Goal: Task Accomplishment & Management: Use online tool/utility

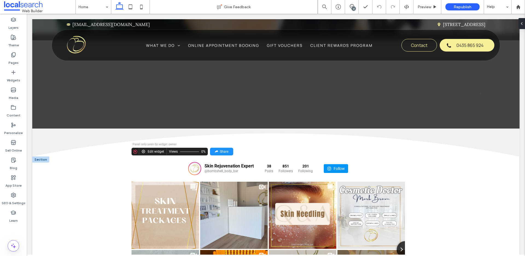
scroll to position [830, 0]
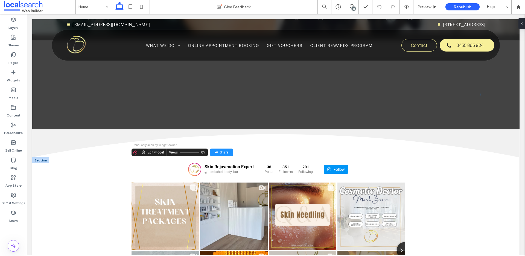
click at [170, 157] on div "Skin Rejuvenation Expert @bombshell_body_bar 38 Posts 851 201" at bounding box center [269, 169] width 274 height 24
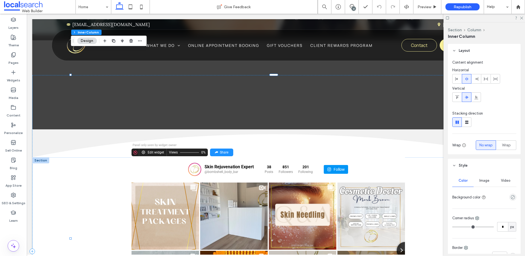
click at [145, 157] on div "Skin Rejuvenation Expert @bombshell_body_bar 38 Posts 851 201" at bounding box center [269, 169] width 274 height 24
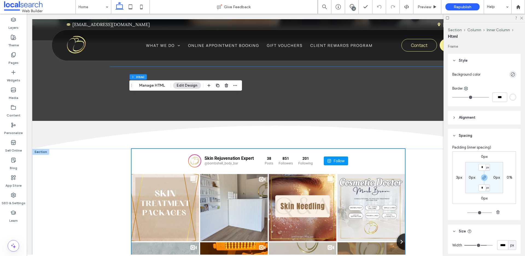
scroll to position [838, 0]
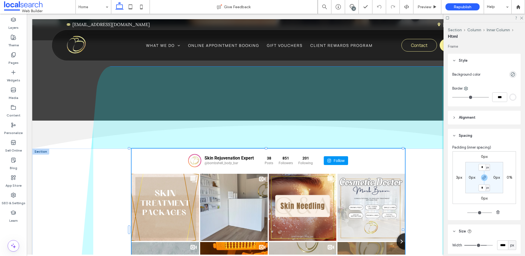
click at [403, 228] on div at bounding box center [403, 229] width 2 height 2
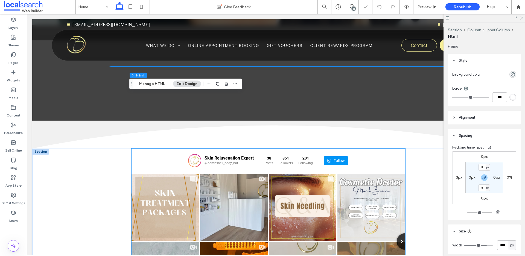
scroll to position [849, 0]
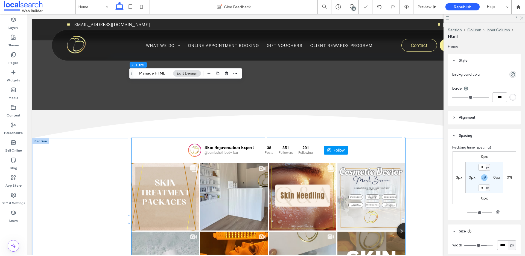
click at [481, 169] on input "*" at bounding box center [482, 167] width 7 height 7
type input "***"
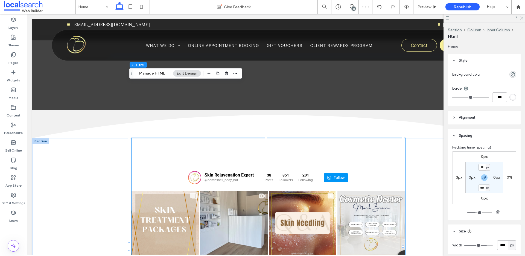
type input "*"
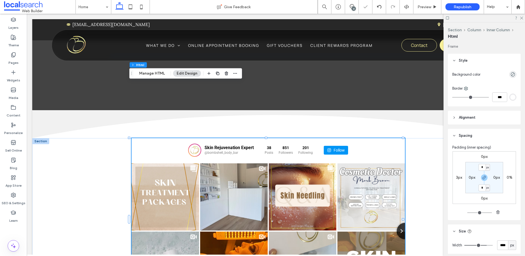
click at [481, 155] on label "0px" at bounding box center [484, 156] width 7 height 5
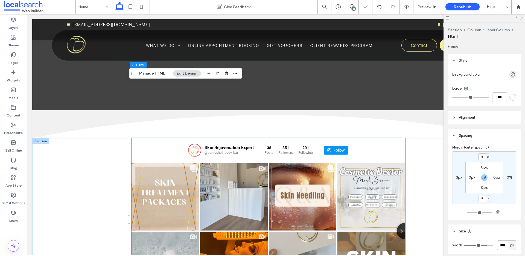
click at [482, 156] on input "*" at bounding box center [482, 156] width 7 height 7
click at [483, 177] on icon "button" at bounding box center [484, 177] width 4 height 4
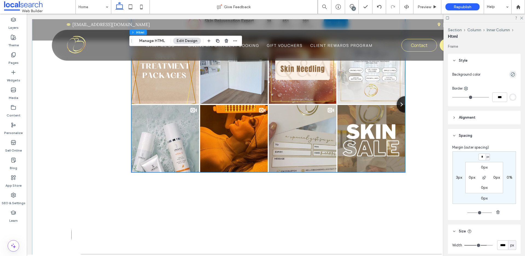
scroll to position [923, 0]
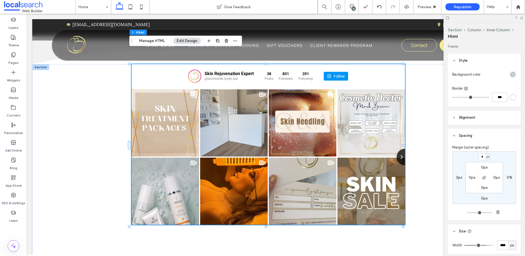
click at [484, 166] on label "0px" at bounding box center [484, 167] width 7 height 5
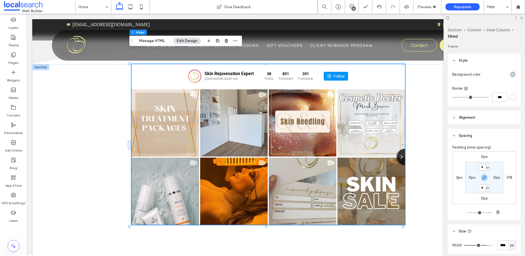
click at [481, 167] on input "*" at bounding box center [482, 167] width 7 height 7
click at [483, 177] on icon "button" at bounding box center [484, 177] width 4 height 4
click at [480, 166] on input "*" at bounding box center [482, 167] width 7 height 7
type input "***"
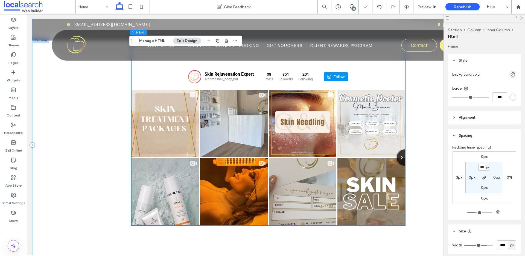
scroll to position [932, 0]
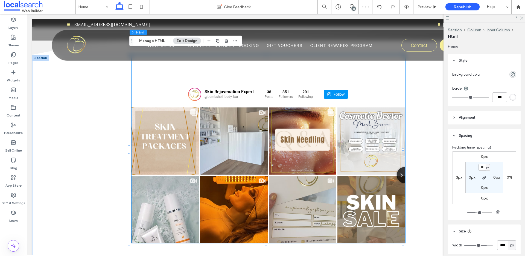
type input "*"
type input "***"
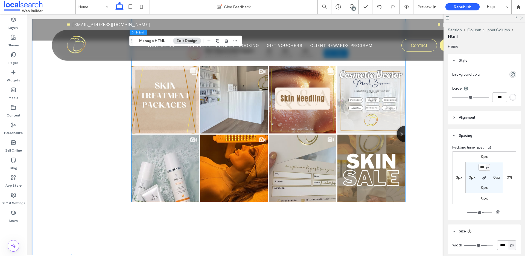
scroll to position [1062, 0]
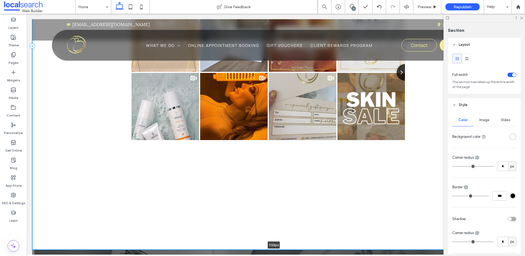
drag, startPoint x: 368, startPoint y: 195, endPoint x: 368, endPoint y: 176, distance: 18.9
click at [368, 176] on div "Skin Rejuvenation Expert @bombshell_body_bar 38 Posts 851 Followers" at bounding box center [276, 87] width 488 height 324
type input "****"
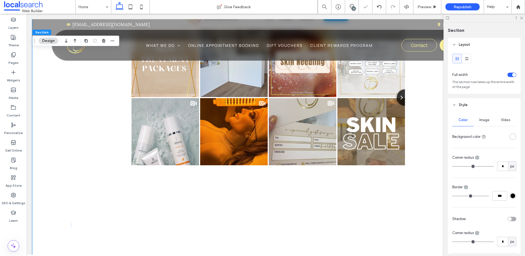
scroll to position [1006, 0]
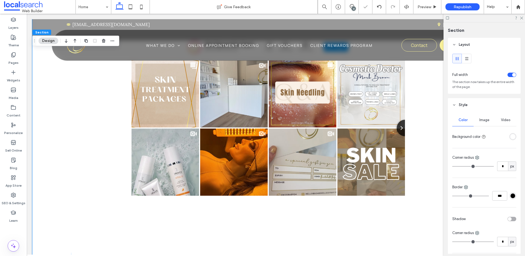
click at [51, 163] on div "Skin Rejuvenation Expert @bombshell_body_bar 38 Posts" at bounding box center [276, 101] width 488 height 407
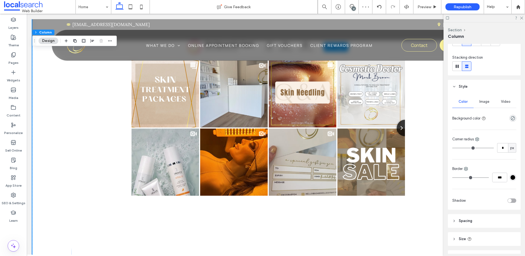
scroll to position [88, 0]
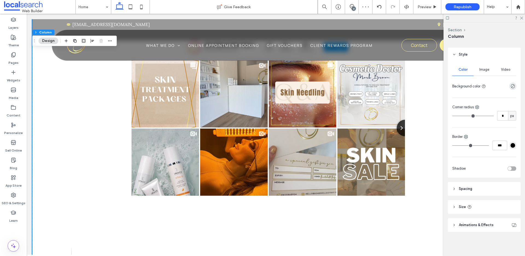
click at [460, 204] on span "Size" at bounding box center [462, 206] width 7 height 5
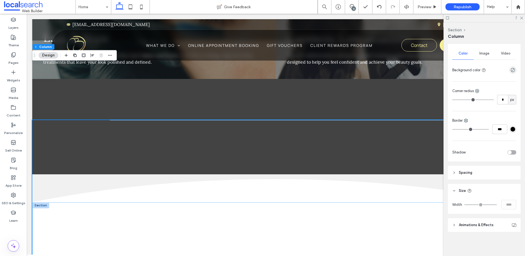
scroll to position [894, 0]
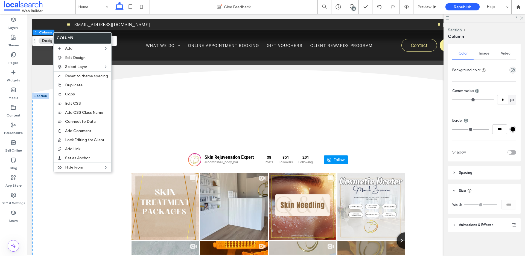
click at [471, 175] on span "Spacing" at bounding box center [465, 172] width 13 height 5
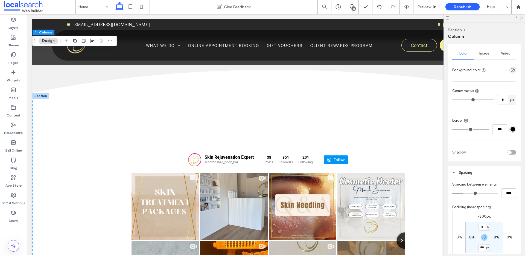
scroll to position [157, 0]
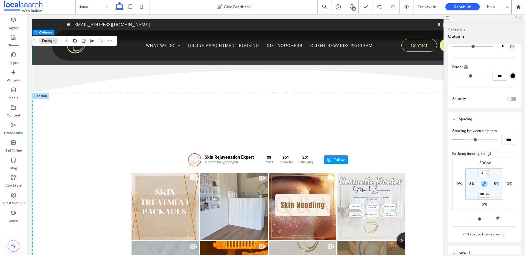
click at [485, 161] on label "-300px" at bounding box center [484, 162] width 13 height 5
type input "*"
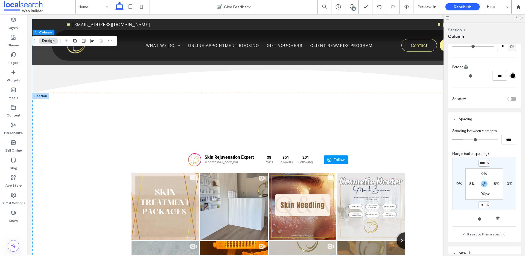
click at [480, 164] on input "****" at bounding box center [482, 163] width 7 height 7
type input "*"
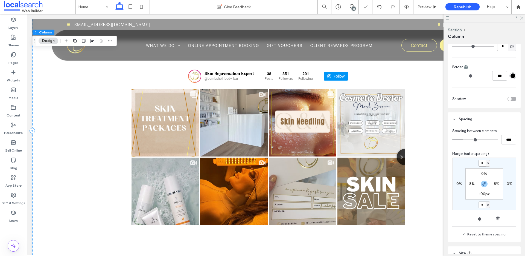
scroll to position [1110, 0]
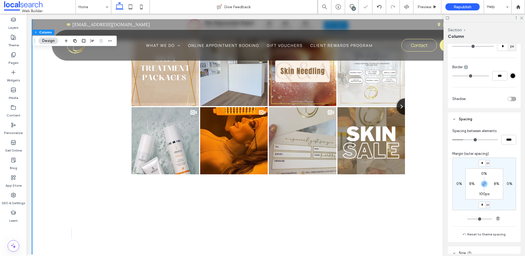
click at [479, 194] on label "100px" at bounding box center [484, 193] width 10 height 5
type input "***"
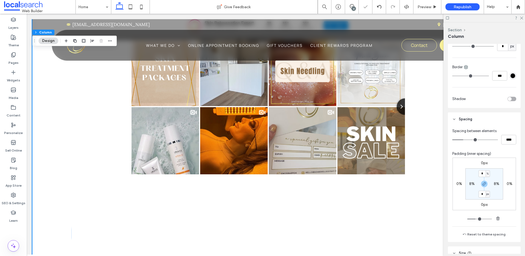
type input "*"
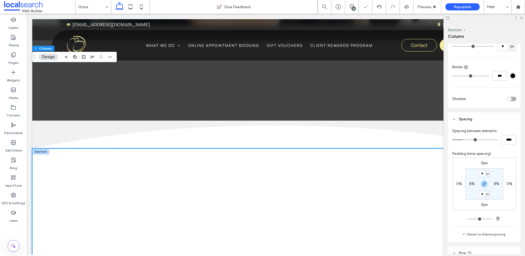
scroll to position [821, 0]
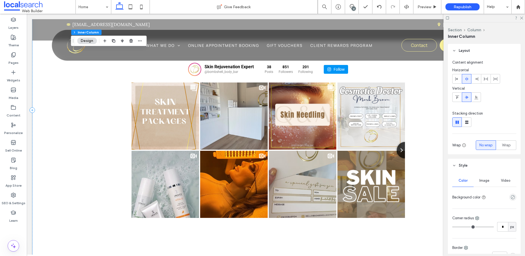
scroll to position [1091, 0]
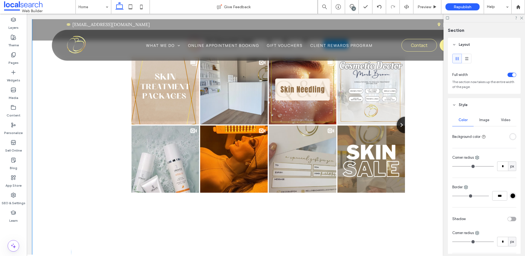
drag, startPoint x: 241, startPoint y: 219, endPoint x: 240, endPoint y: 192, distance: 27.9
click at [240, 192] on div "Skin Rejuvenation Expert @bombshell_body_bar 38 Posts 851 Followers" at bounding box center [276, 84] width 488 height 379
type input "****"
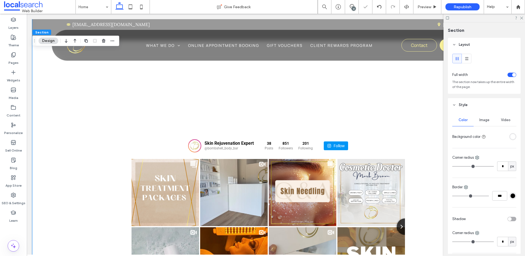
click at [75, 128] on div "Skin Rejuvenation Expert @bombshell_body_bar 38 Posts" at bounding box center [276, 186] width 488 height 379
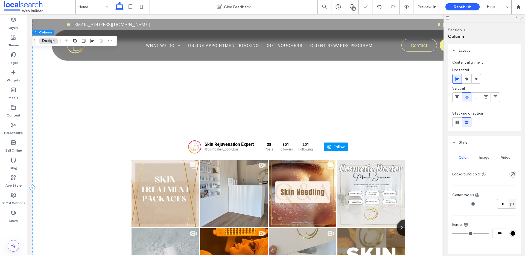
scroll to position [873, 0]
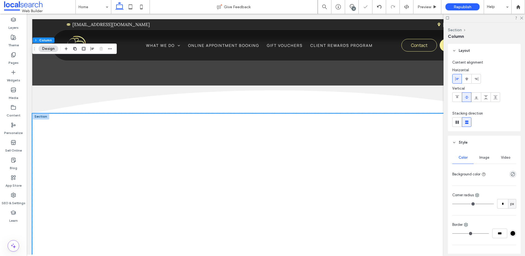
drag, startPoint x: 231, startPoint y: 121, endPoint x: 230, endPoint y: 127, distance: 5.8
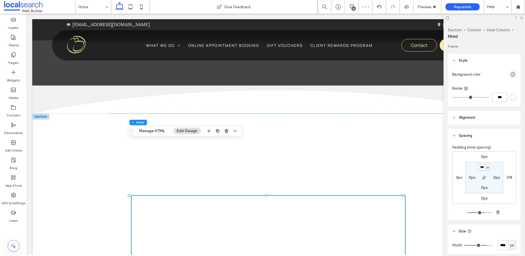
click at [480, 166] on input "***" at bounding box center [482, 167] width 7 height 7
type input "*"
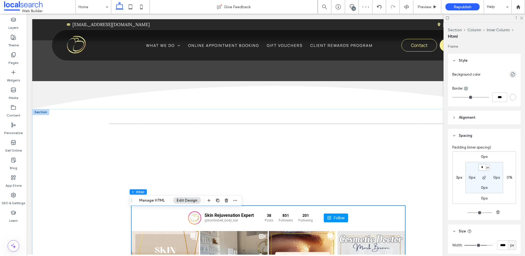
scroll to position [818, 0]
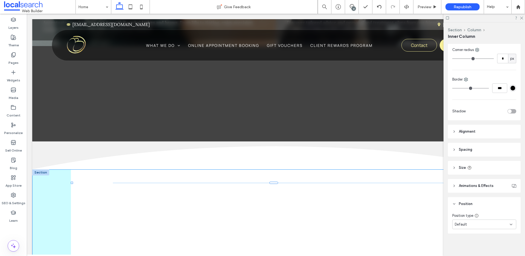
scroll to position [170, 0]
drag, startPoint x: 70, startPoint y: 126, endPoint x: 71, endPoint y: 131, distance: 5.0
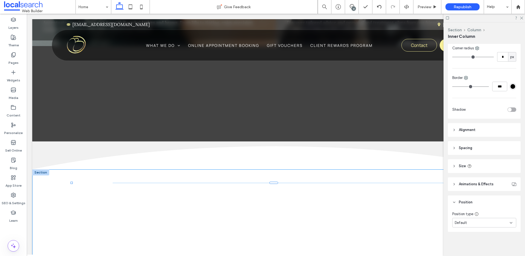
type input "**"
type input "****"
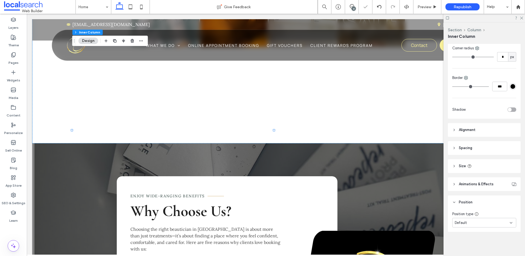
scroll to position [158, 0]
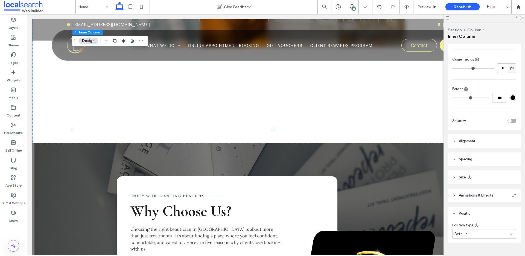
click at [474, 157] on header "Spacing" at bounding box center [484, 159] width 73 height 14
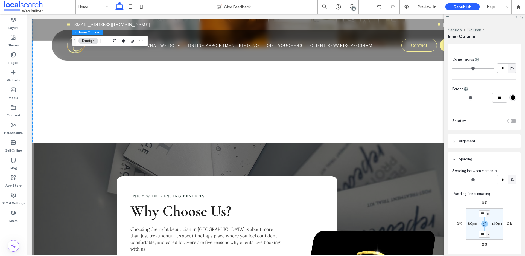
scroll to position [212, 0]
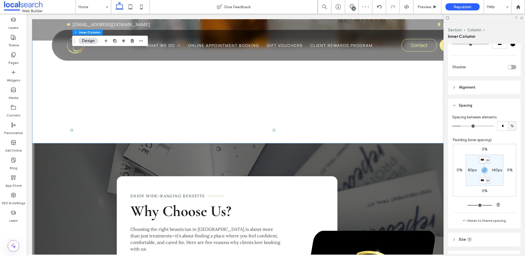
click at [479, 162] on input "***" at bounding box center [482, 159] width 7 height 7
type input "*"
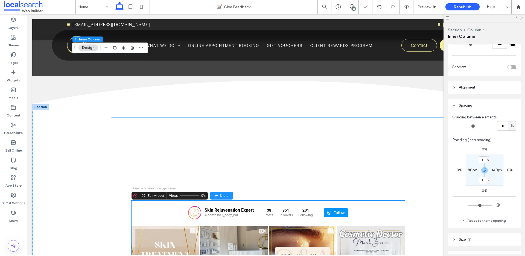
scroll to position [879, 0]
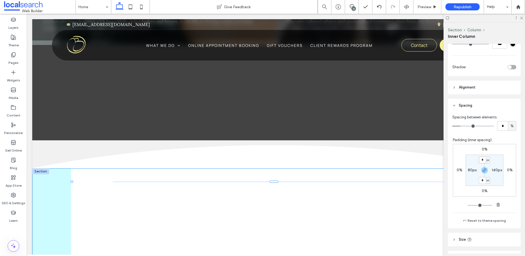
scroll to position [249, 0]
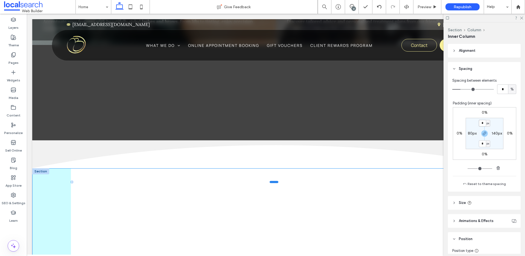
click at [271, 181] on div at bounding box center [274, 182] width 9 height 2
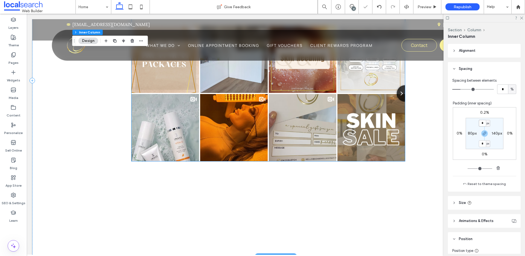
scroll to position [1101, 0]
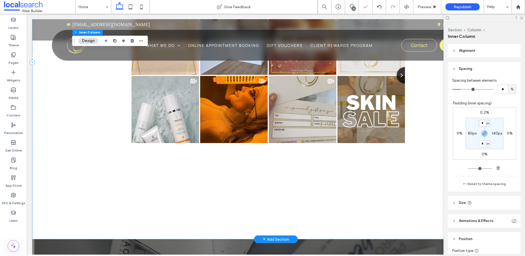
click at [254, 144] on div "Skin Rejuvenation Expert @bombshell_body_bar 38 Posts" at bounding box center [276, 63] width 407 height 326
click at [242, 114] on div "Skin Rejuvenation Expert @bombshell_body_bar 38 Posts" at bounding box center [276, 63] width 407 height 326
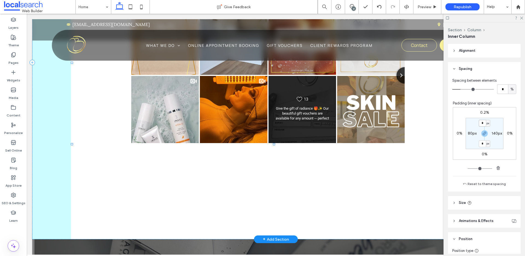
drag, startPoint x: 274, startPoint y: 170, endPoint x: 275, endPoint y: 79, distance: 91.1
click at [275, 79] on div "Skin Rejuvenation Expert @bombshell_body_bar 38 851" at bounding box center [276, 62] width 488 height 353
type input "***"
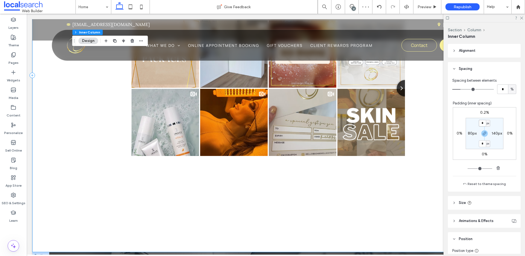
scroll to position [1100, 0]
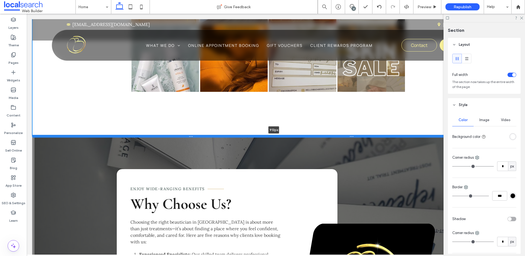
drag, startPoint x: 315, startPoint y: 183, endPoint x: 316, endPoint y: 70, distance: 113.0
click at [316, 135] on div at bounding box center [273, 136] width 483 height 3
type input "***"
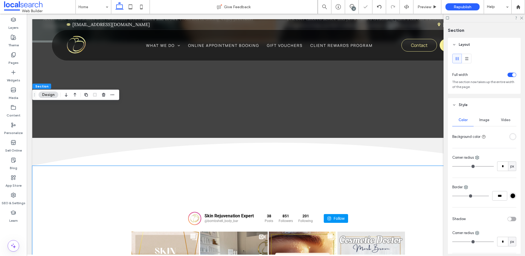
scroll to position [821, 0]
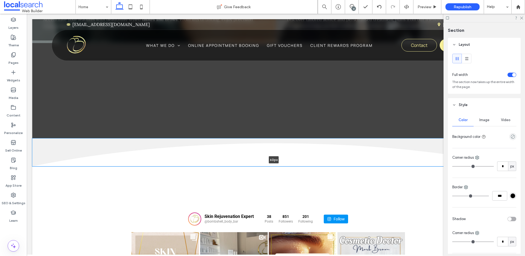
drag, startPoint x: 303, startPoint y: 110, endPoint x: 303, endPoint y: 98, distance: 11.2
click at [303, 138] on div "Design Icon 60px Section + Add Section" at bounding box center [276, 152] width 488 height 28
type input "**"
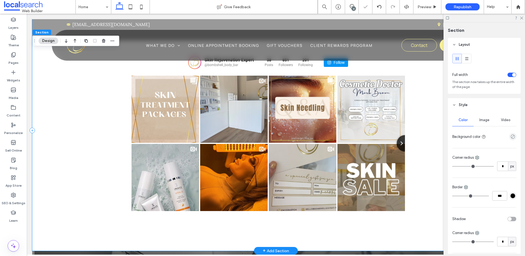
scroll to position [1030, 0]
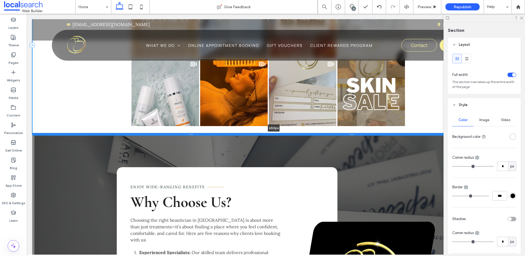
drag, startPoint x: 312, startPoint y: 140, endPoint x: 312, endPoint y: 77, distance: 62.7
click at [312, 133] on div at bounding box center [273, 134] width 483 height 3
type input "***"
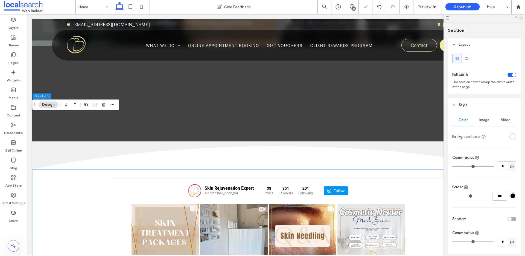
scroll to position [806, 0]
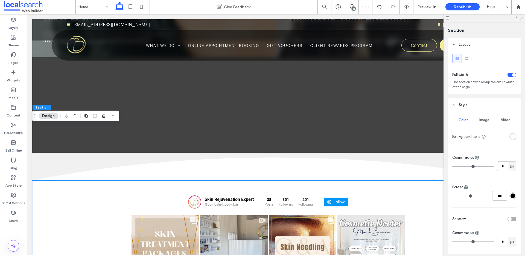
click at [377, 190] on div "Skin Rejuvenation Expert @bombshell_body_bar 38 Posts 851 201" at bounding box center [269, 202] width 274 height 24
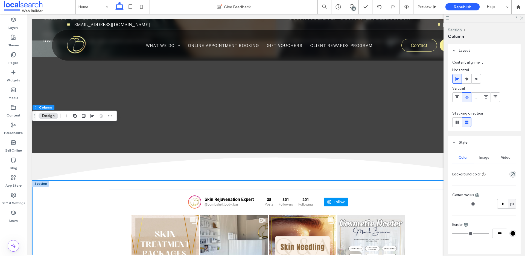
click at [453, 28] on button "Section" at bounding box center [455, 30] width 14 height 5
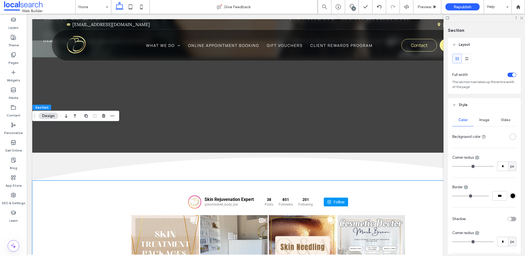
click at [510, 76] on div "toggle" at bounding box center [512, 75] width 9 height 4
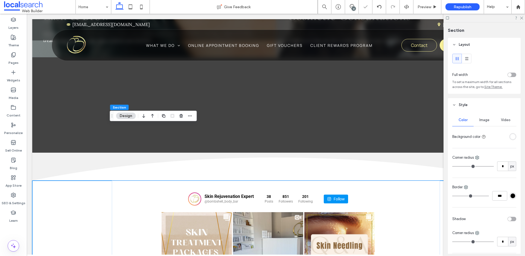
click at [510, 76] on div "toggle" at bounding box center [512, 75] width 9 height 4
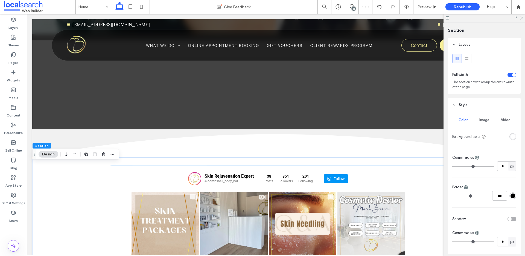
scroll to position [768, 0]
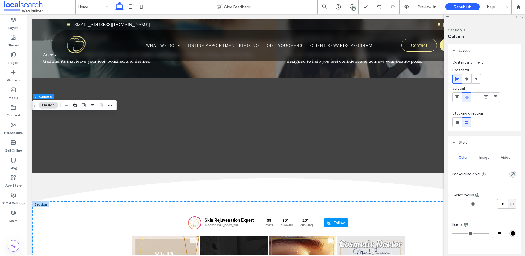
scroll to position [819, 0]
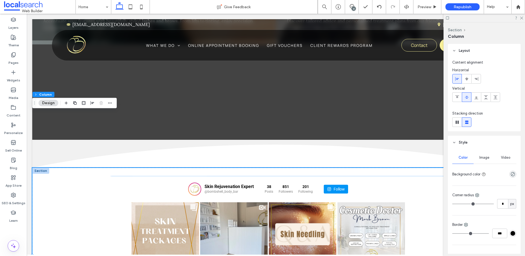
click at [142, 177] on div "Skin Rejuvenation Expert @bombshell_body_bar 38 Posts 851 201" at bounding box center [269, 189] width 274 height 24
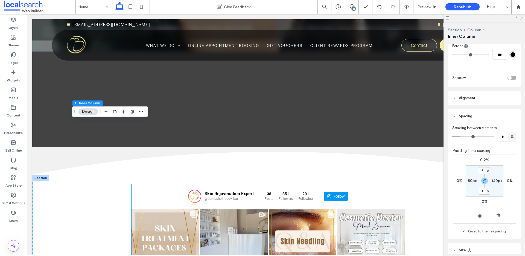
scroll to position [808, 0]
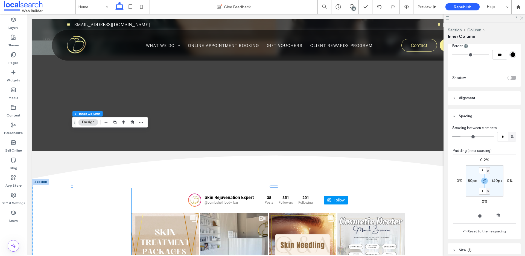
click at [146, 188] on div "Skin Rejuvenation Expert @bombshell_body_bar 38 Posts 851 201" at bounding box center [269, 200] width 274 height 24
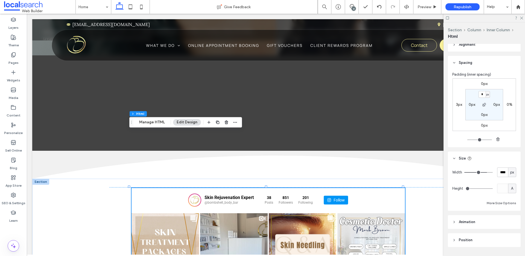
scroll to position [88, 0]
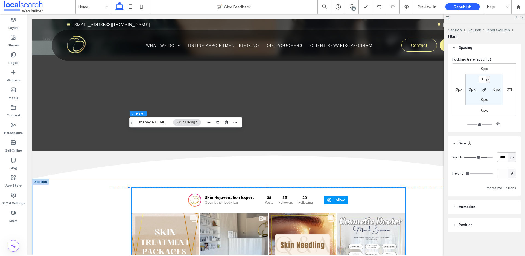
type input "****"
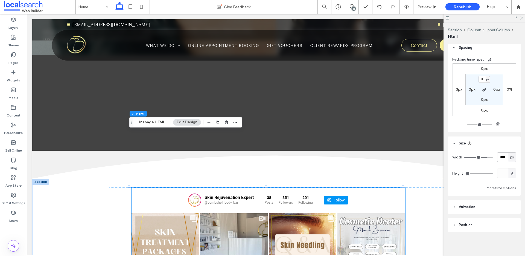
type input "****"
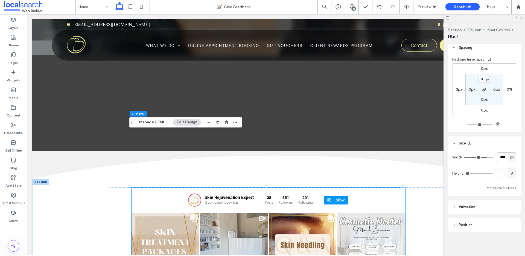
type input "****"
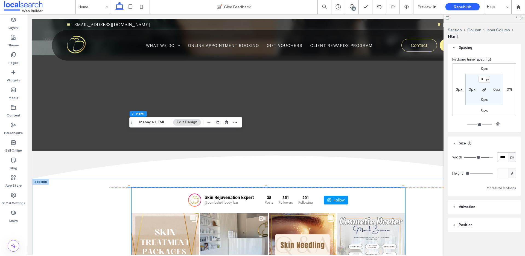
type input "****"
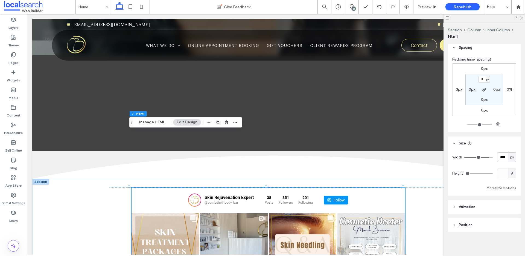
click at [485, 157] on input "range" at bounding box center [479, 157] width 28 height 1
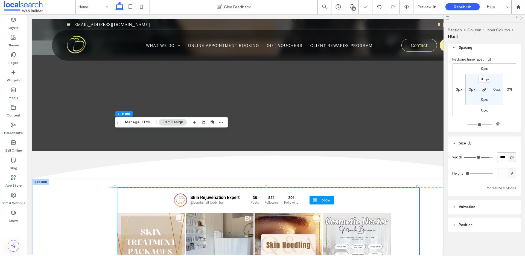
type input "****"
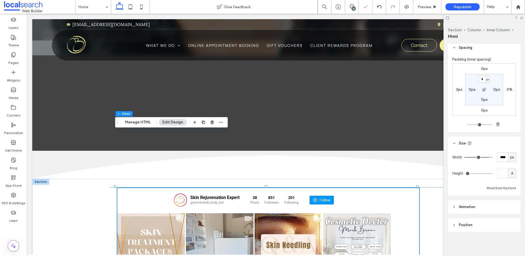
type input "****"
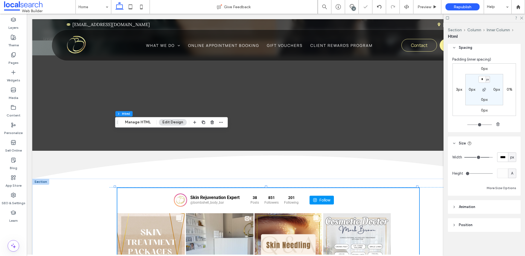
type input "****"
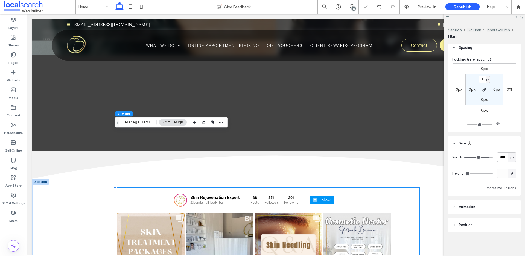
type input "****"
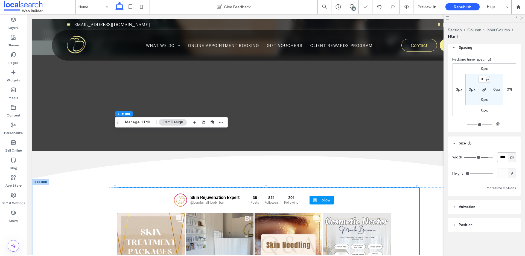
type input "****"
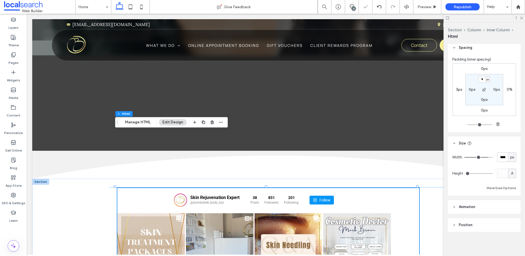
type input "****"
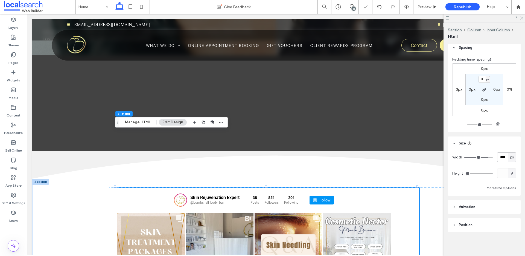
type input "****"
click at [484, 157] on input "range" at bounding box center [479, 157] width 28 height 1
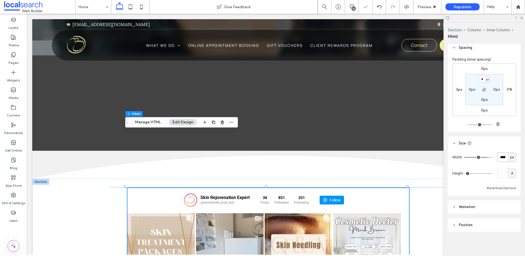
click at [499, 156] on input "****" at bounding box center [502, 157] width 11 height 10
type input "****"
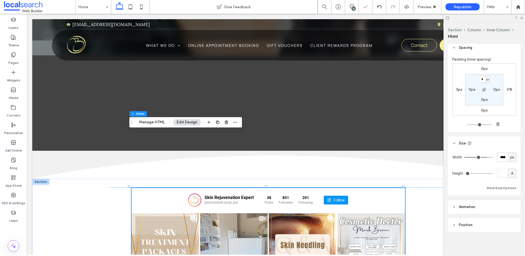
click at [486, 107] on div "0px 0% 0px 3px * px 0px 0px 0px" at bounding box center [484, 89] width 63 height 53
click at [483, 101] on label "0px" at bounding box center [484, 99] width 7 height 5
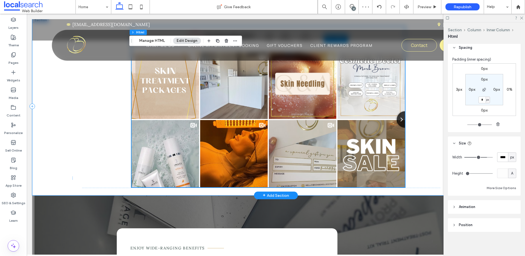
scroll to position [985, 0]
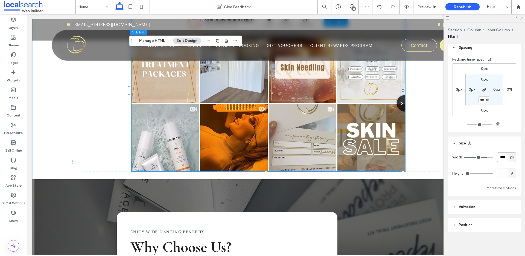
type input "***"
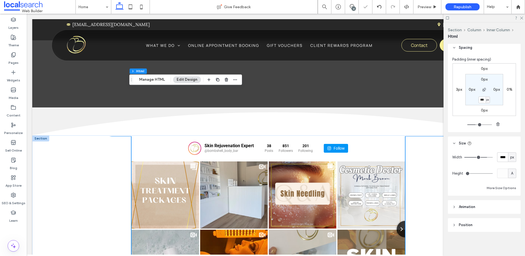
scroll to position [828, 0]
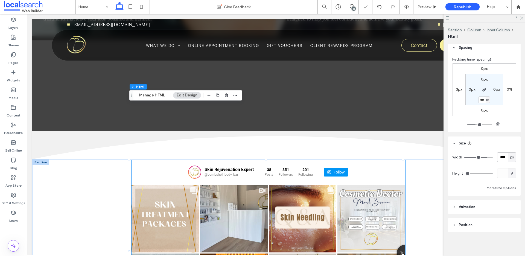
click at [432, 160] on div "Skin Rejuvenation Expert @bombshell_body_bar 38 Posts" at bounding box center [276, 254] width 407 height 188
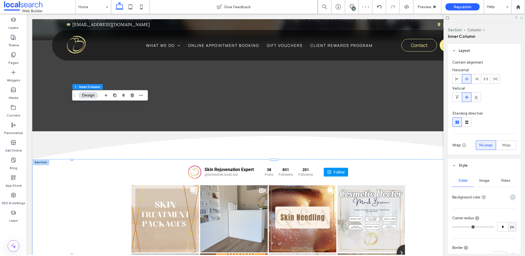
click at [523, 18] on icon at bounding box center [522, 18] width 4 height 4
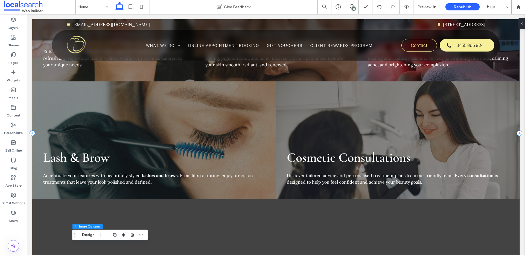
scroll to position [664, 0]
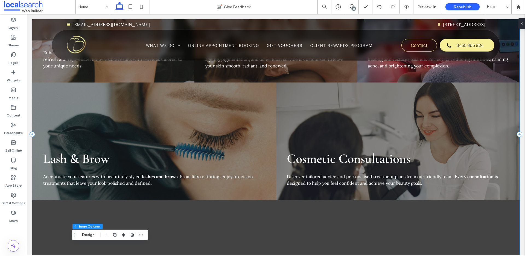
click at [88, 179] on div "Cosmetic Treatments Enhance your natural beauty with cosmetic treatments design…" at bounding box center [276, 134] width 488 height 322
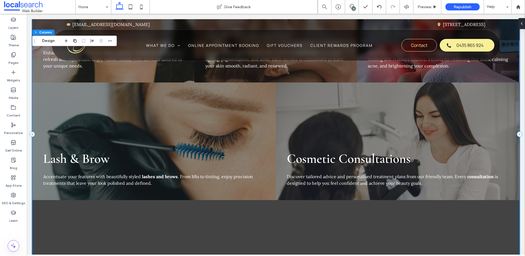
click at [57, 176] on div "Cosmetic Treatments Enhance your natural beauty with cosmetic treatments design…" at bounding box center [276, 134] width 488 height 322
click at [52, 169] on div "Cosmetic Treatments Enhance your natural beauty with cosmetic treatments design…" at bounding box center [276, 134] width 488 height 322
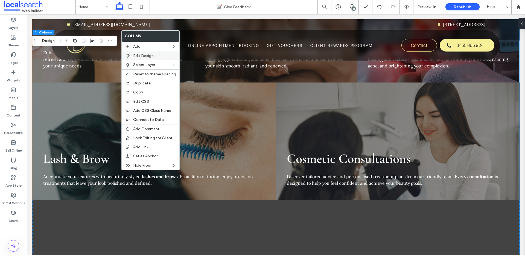
click at [150, 54] on span "Edit Design" at bounding box center [143, 55] width 21 height 5
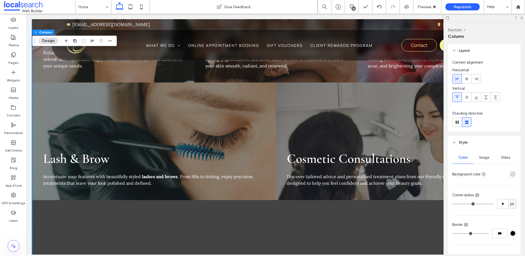
click at [480, 156] on span "Image" at bounding box center [485, 157] width 10 height 4
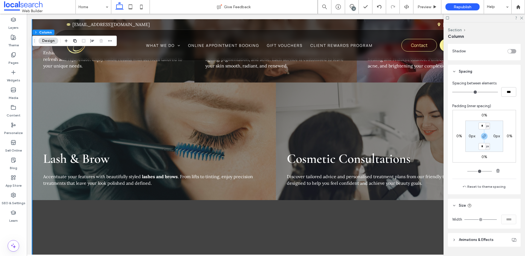
scroll to position [248, 0]
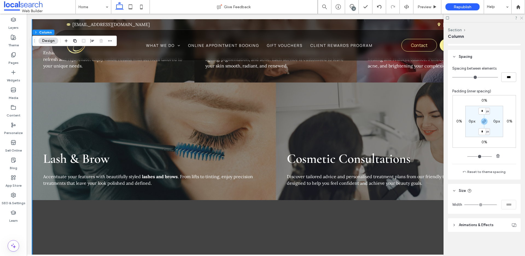
click at [522, 19] on icon at bounding box center [522, 18] width 4 height 4
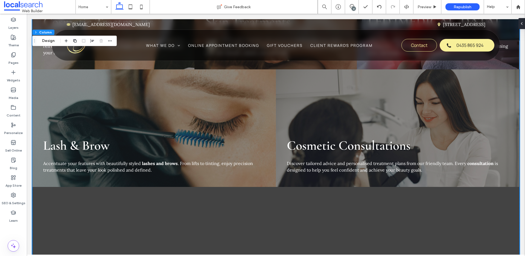
scroll to position [712, 0]
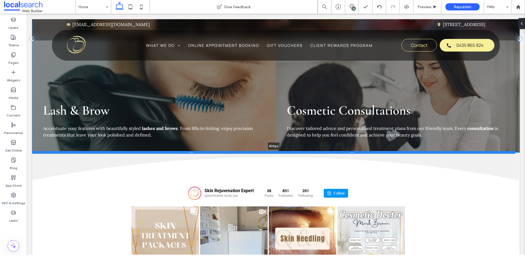
drag, startPoint x: 325, startPoint y: 192, endPoint x: 330, endPoint y: 97, distance: 94.8
click at [330, 151] on div at bounding box center [273, 152] width 483 height 3
type input "***"
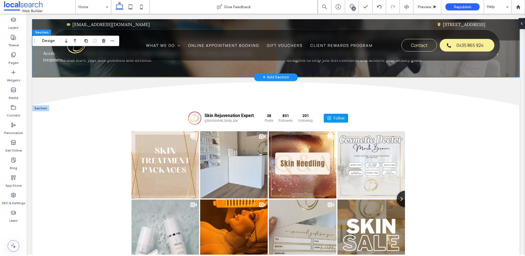
scroll to position [673, 0]
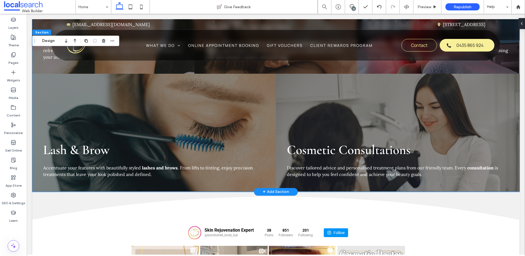
click at [353, 7] on div "12" at bounding box center [354, 9] width 4 height 4
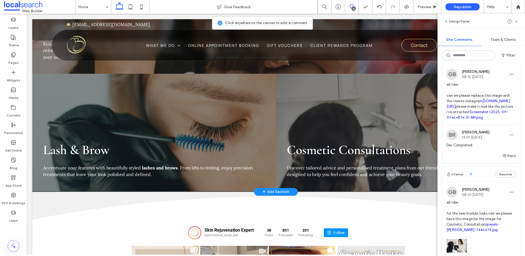
scroll to position [245, 0]
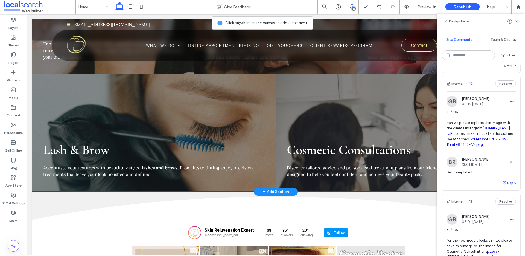
click at [509, 186] on button "Reply" at bounding box center [510, 182] width 14 height 7
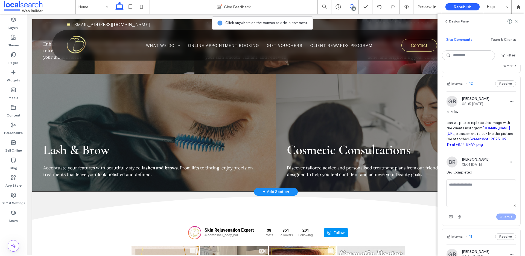
click at [482, 203] on textarea at bounding box center [481, 192] width 69 height 27
drag, startPoint x: 535, startPoint y: 231, endPoint x: 431, endPoint y: 195, distance: 110.8
click at [508, 207] on textarea "**********" at bounding box center [479, 192] width 65 height 27
drag, startPoint x: 508, startPoint y: 217, endPoint x: 444, endPoint y: 196, distance: 66.5
click at [444, 196] on div "**********" at bounding box center [481, 202] width 78 height 46
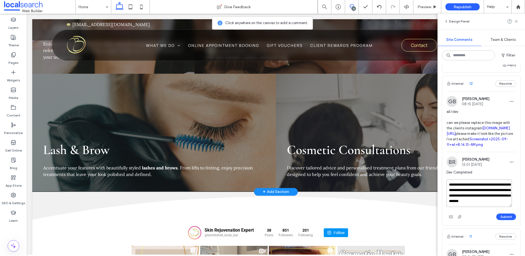
paste textarea
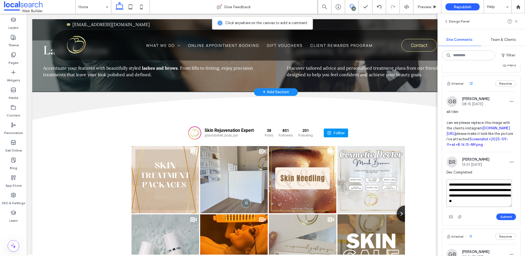
scroll to position [784, 0]
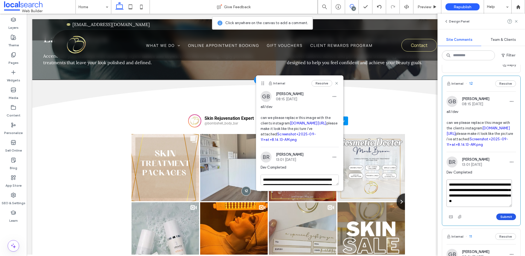
type textarea "**********"
click at [500, 220] on button "Submit" at bounding box center [507, 216] width 20 height 7
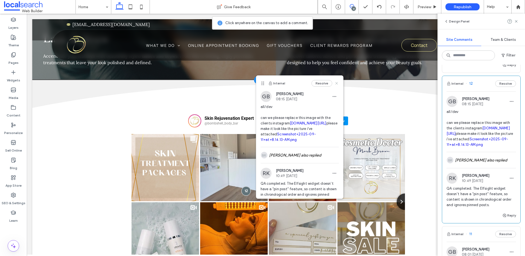
drag, startPoint x: 332, startPoint y: 83, endPoint x: 305, endPoint y: 70, distance: 29.7
click at [335, 83] on use at bounding box center [336, 83] width 2 height 2
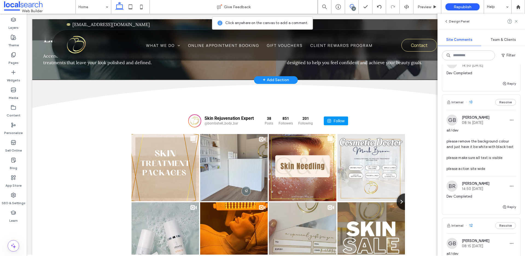
scroll to position [81, 0]
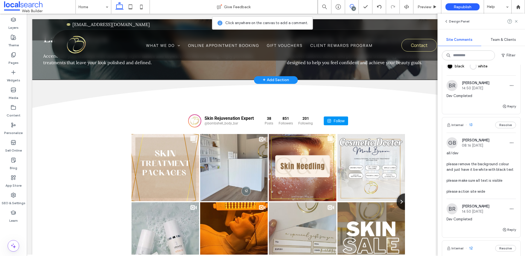
click at [482, 126] on div "Internal 13 Resolve" at bounding box center [481, 124] width 78 height 15
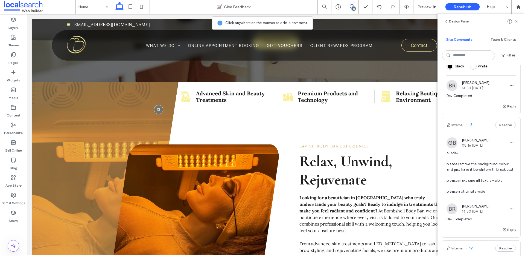
scroll to position [190, 0]
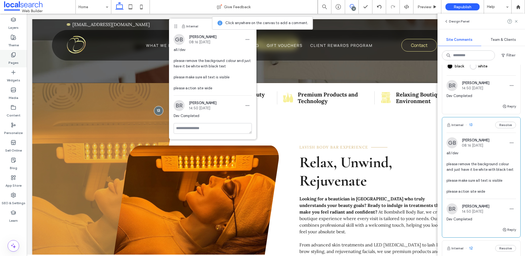
click at [10, 53] on div "Pages" at bounding box center [13, 59] width 27 height 18
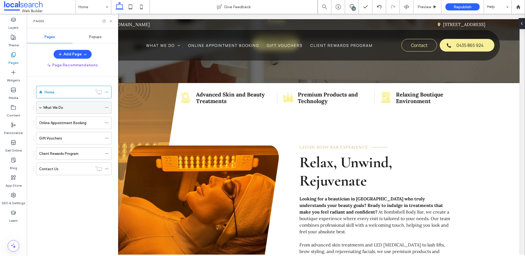
click at [40, 108] on span at bounding box center [40, 107] width 3 height 3
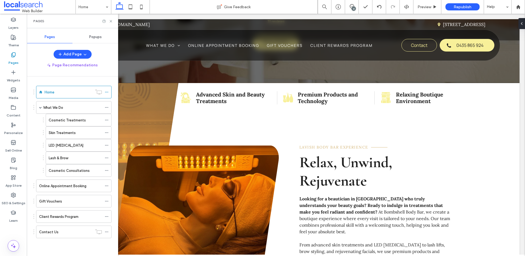
click at [64, 154] on label "Lash & Brow" at bounding box center [58, 158] width 19 height 10
click at [112, 22] on icon at bounding box center [111, 21] width 4 height 4
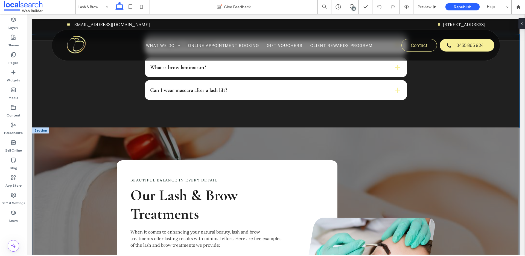
scroll to position [625, 0]
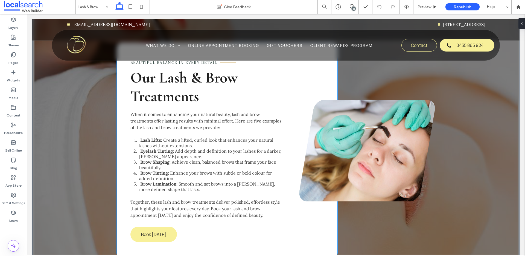
click at [155, 153] on strong "Eyelash Tinting:" at bounding box center [157, 150] width 34 height 5
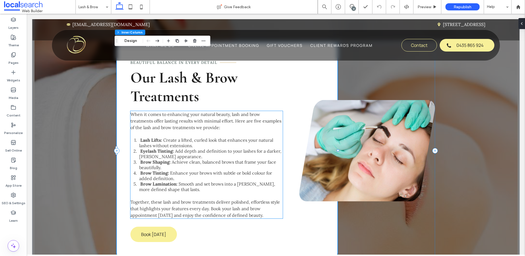
click at [146, 143] on span "Create a lifted, curled look that enhances your natural lashes without extensio…" at bounding box center [206, 142] width 134 height 11
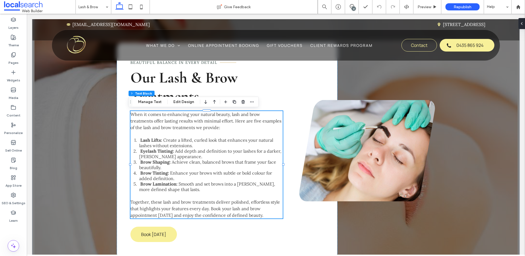
click at [144, 143] on span "Create a lifted, curled look that enhances your natural lashes without extensio…" at bounding box center [206, 142] width 134 height 11
type input "****"
type input "**"
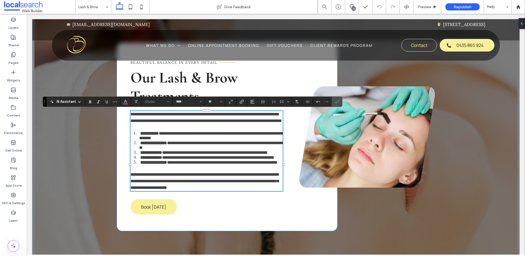
click at [140, 135] on strong "**********" at bounding box center [149, 133] width 19 height 4
click at [336, 104] on span "Confirm" at bounding box center [336, 102] width 2 height 10
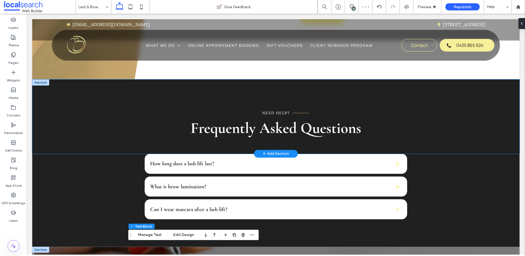
scroll to position [387, 0]
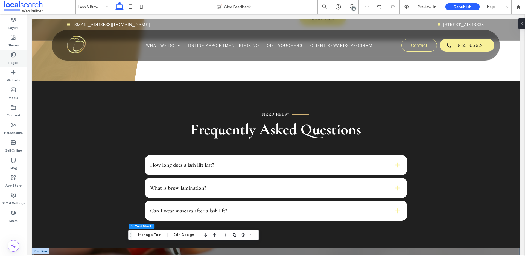
click at [11, 55] on use at bounding box center [13, 55] width 4 height 5
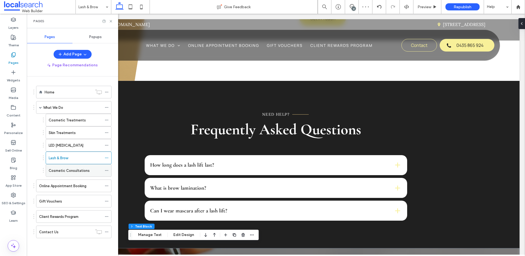
click at [70, 167] on label "Cosmetic Consultations" at bounding box center [69, 171] width 41 height 10
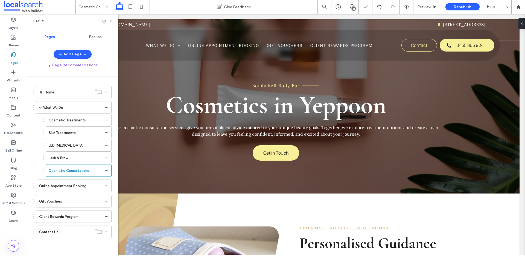
click at [111, 20] on icon at bounding box center [111, 21] width 4 height 4
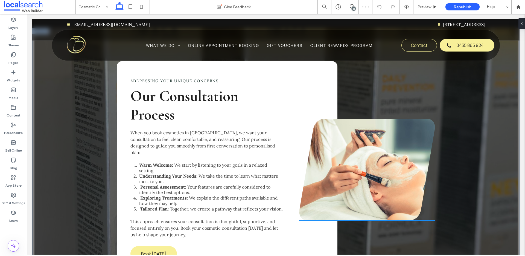
scroll to position [613, 0]
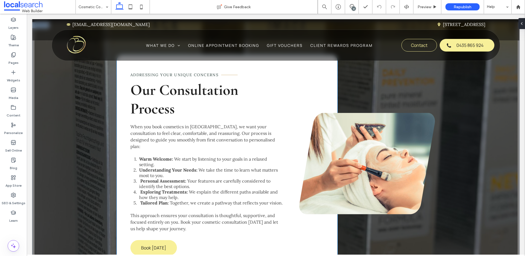
click at [154, 156] on strong "Warm Welcome:" at bounding box center [156, 158] width 34 height 5
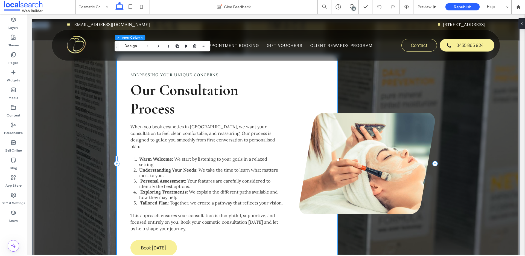
click at [140, 156] on strong "Warm Welcome:" at bounding box center [156, 158] width 34 height 5
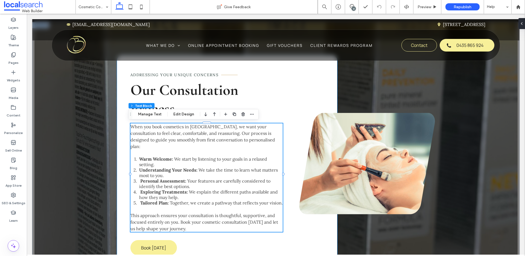
click at [139, 156] on strong "Warm Welcome:" at bounding box center [156, 158] width 34 height 5
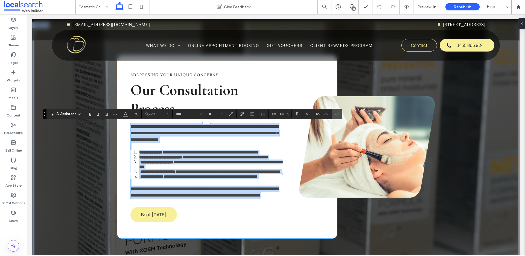
click at [139, 152] on strong "**********" at bounding box center [151, 152] width 24 height 4
click at [139, 153] on strong "**********" at bounding box center [151, 152] width 24 height 4
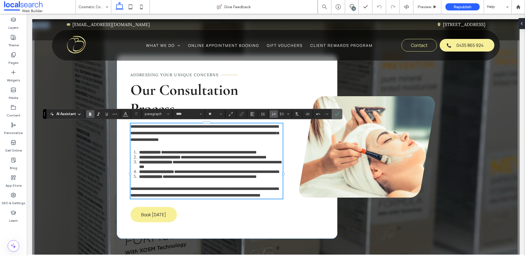
click at [335, 114] on icon "Confirm" at bounding box center [337, 114] width 4 height 4
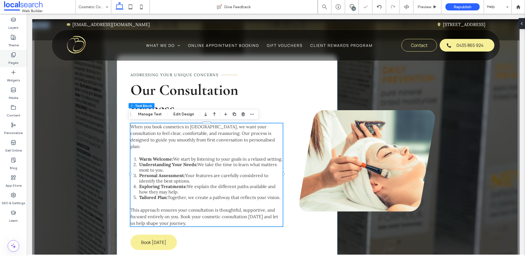
click at [8, 56] on div "Pages" at bounding box center [13, 59] width 27 height 18
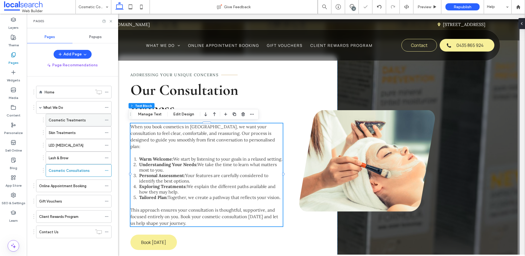
click at [74, 116] on div "Cosmetic Treatments" at bounding box center [75, 120] width 53 height 12
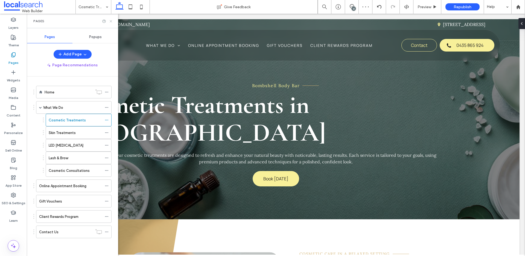
click at [110, 21] on use at bounding box center [111, 21] width 2 height 2
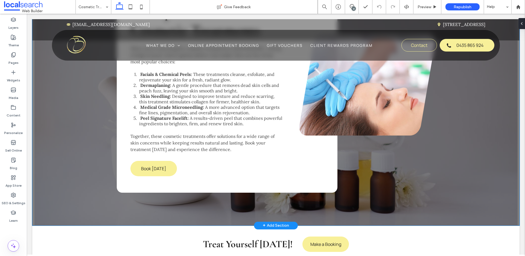
scroll to position [598, 0]
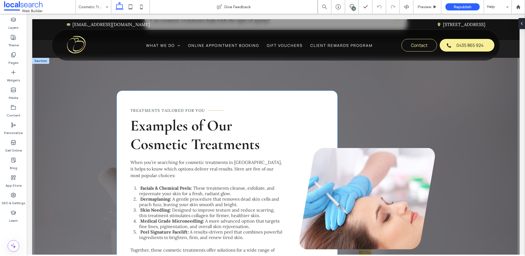
click at [146, 185] on span "These treatments cleanse, exfoliate, and rejuvenate your skin for a fresh, radi…" at bounding box center [206, 190] width 135 height 11
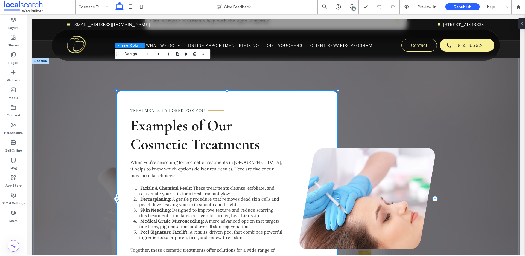
click at [144, 185] on strong "Facials & Chemical Peels:" at bounding box center [166, 187] width 52 height 5
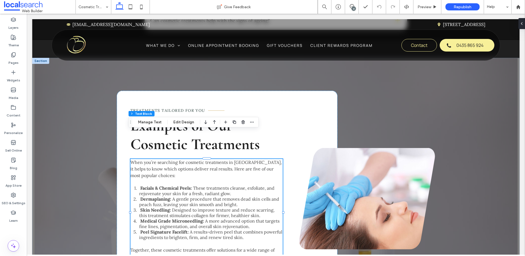
click at [141, 185] on strong "Facials & Chemical Peels:" at bounding box center [166, 187] width 52 height 5
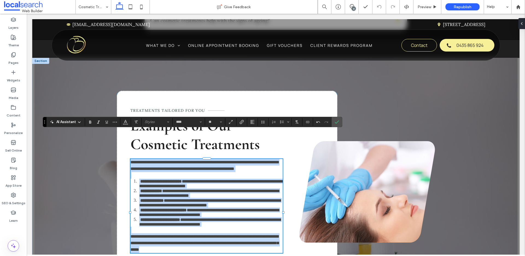
click at [140, 179] on strong "**********" at bounding box center [161, 181] width 42 height 4
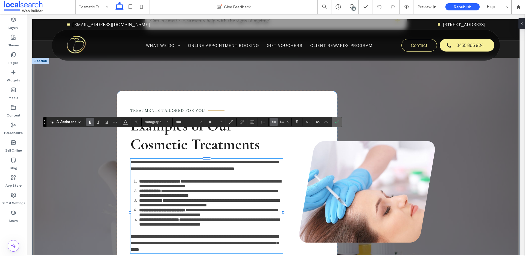
click at [334, 122] on label "Confirm" at bounding box center [337, 122] width 8 height 10
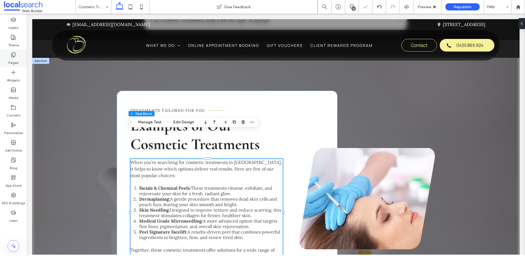
click at [16, 60] on label "Pages" at bounding box center [13, 61] width 10 height 8
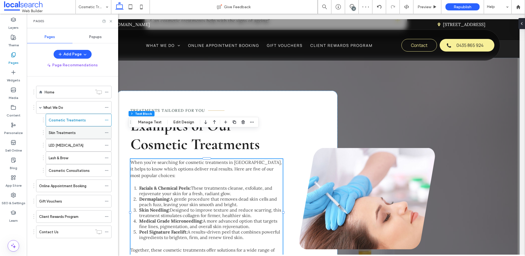
click at [75, 133] on label "Skin Treatments" at bounding box center [62, 133] width 27 height 10
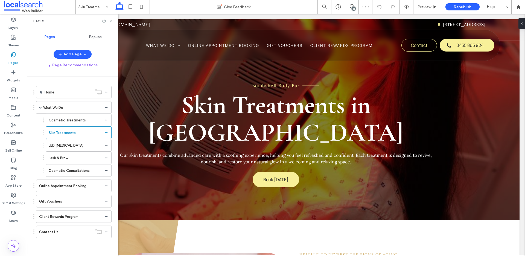
click at [111, 21] on use at bounding box center [111, 21] width 2 height 2
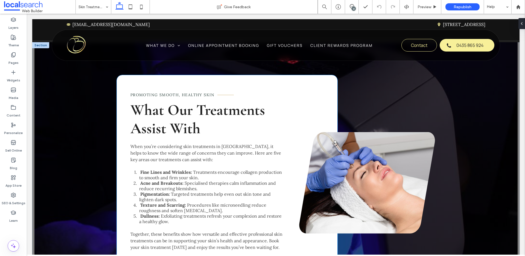
scroll to position [627, 0]
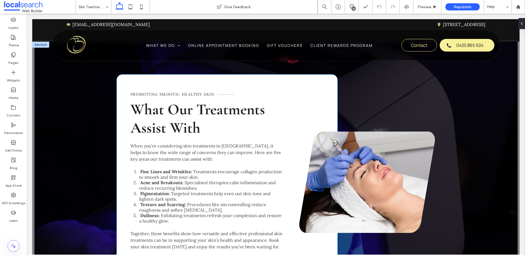
click at [152, 190] on span "Targeted treatments help even out skin tone and lighten dark spots." at bounding box center [205, 195] width 132 height 11
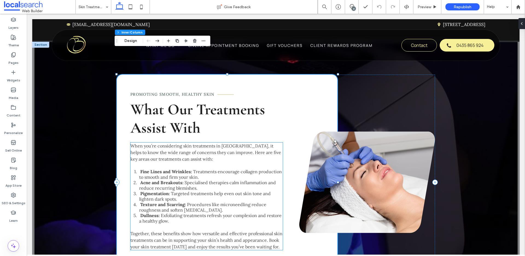
click at [147, 169] on span "Treatments encourage collagen production to smooth and firm your skin." at bounding box center [210, 174] width 143 height 11
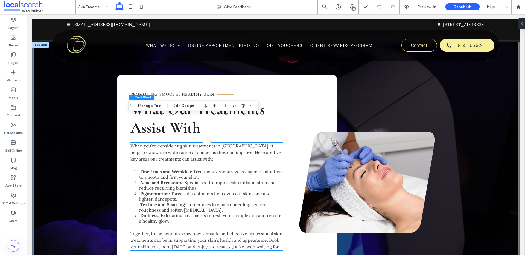
click at [144, 169] on strong "Fine Lines and Wrinkles:" at bounding box center [166, 171] width 52 height 5
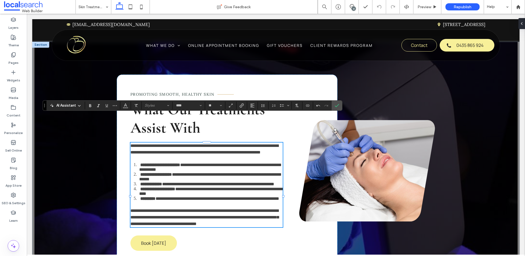
click at [140, 163] on strong "**********" at bounding box center [160, 165] width 40 height 4
drag, startPoint x: 335, startPoint y: 103, endPoint x: 308, endPoint y: 89, distance: 30.3
click at [335, 103] on span "Confirm" at bounding box center [336, 105] width 2 height 10
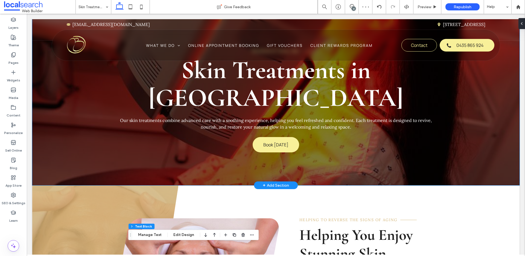
scroll to position [0, 0]
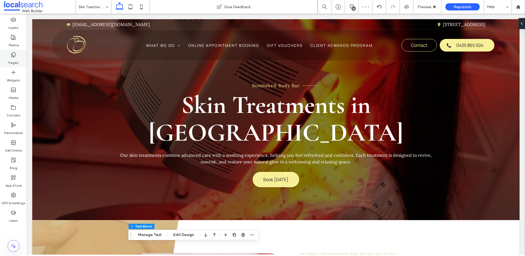
click at [17, 58] on label "Pages" at bounding box center [13, 61] width 10 height 8
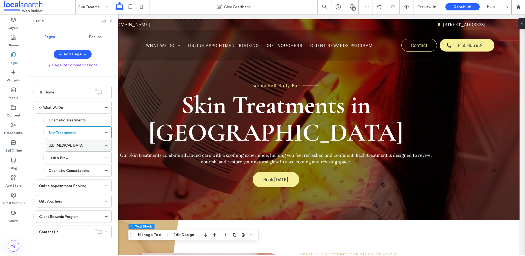
click at [69, 148] on div "LED Light Therapy" at bounding box center [75, 145] width 53 height 12
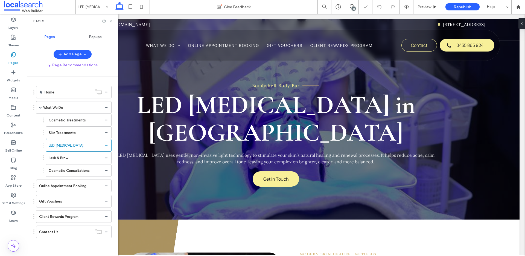
click at [110, 22] on use at bounding box center [111, 21] width 2 height 2
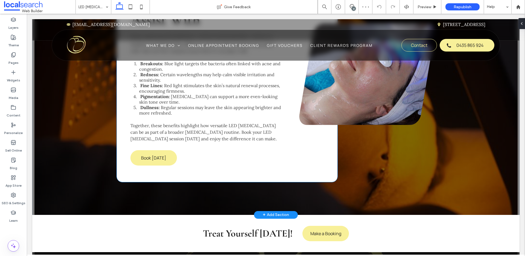
scroll to position [624, 0]
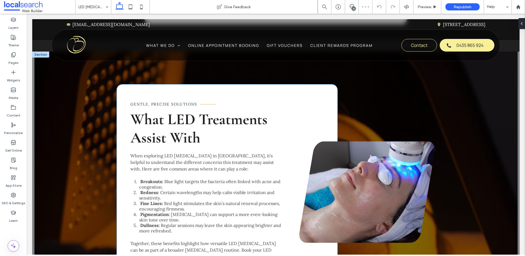
click at [141, 178] on strong "Breakouts:" at bounding box center [151, 180] width 23 height 5
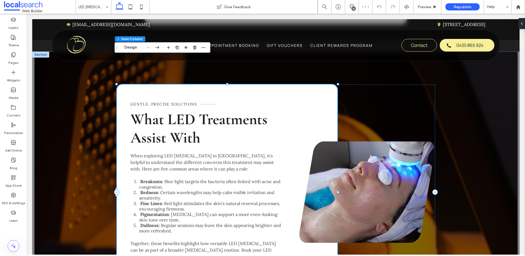
click at [140, 178] on strong "Breakouts:" at bounding box center [151, 180] width 23 height 5
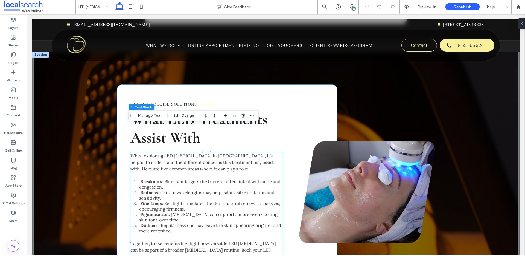
click at [140, 178] on strong "Breakouts:" at bounding box center [151, 180] width 23 height 5
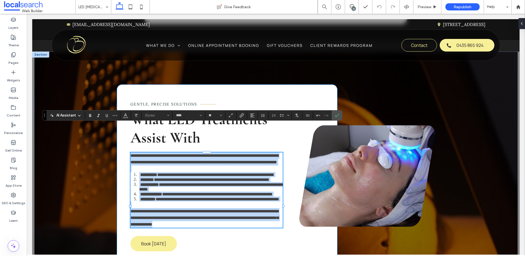
click at [140, 172] on strong "**********" at bounding box center [148, 174] width 17 height 4
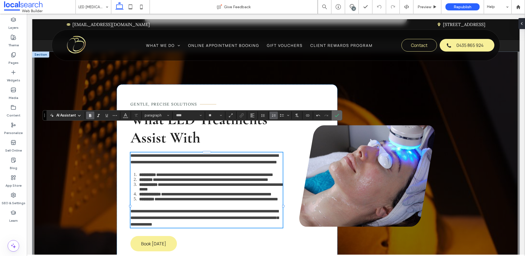
click at [336, 115] on icon "Confirm" at bounding box center [337, 115] width 4 height 4
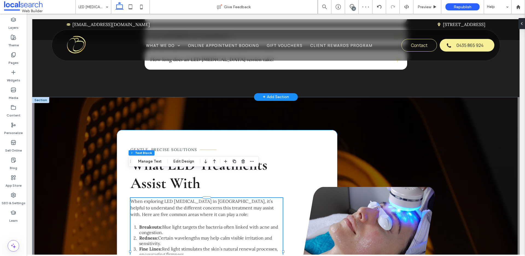
scroll to position [461, 0]
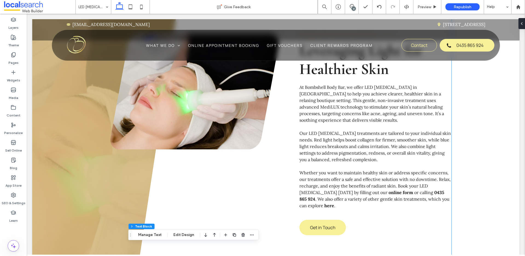
scroll to position [246, 0]
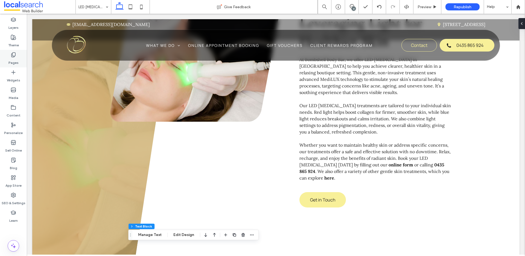
click at [18, 57] on div "Pages" at bounding box center [13, 59] width 27 height 18
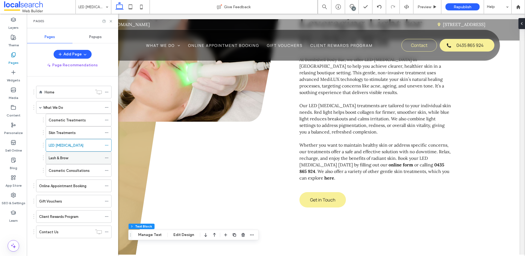
click at [75, 161] on div "Lash & Brow" at bounding box center [75, 158] width 53 height 12
click at [111, 21] on use at bounding box center [111, 21] width 2 height 2
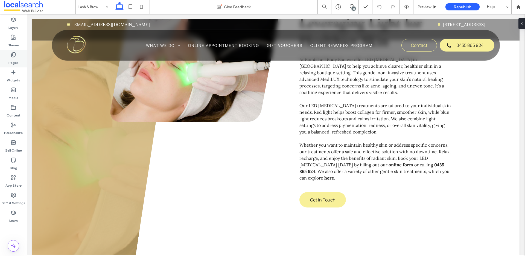
click at [16, 59] on label "Pages" at bounding box center [13, 61] width 10 height 8
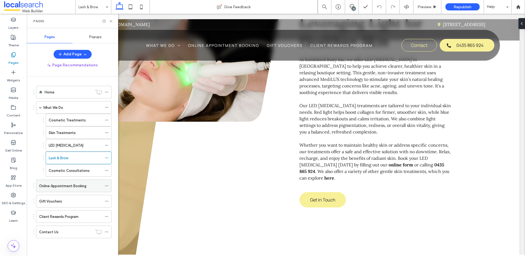
click at [63, 186] on label "Online Appointment Booking" at bounding box center [62, 186] width 47 height 10
click at [56, 199] on label "Gift Vouchers" at bounding box center [50, 201] width 23 height 10
click at [46, 215] on label "Client Rewards Program" at bounding box center [58, 216] width 39 height 10
click at [112, 22] on icon at bounding box center [111, 21] width 4 height 4
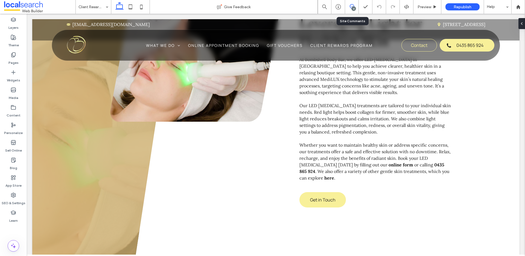
click at [353, 4] on use at bounding box center [352, 6] width 4 height 4
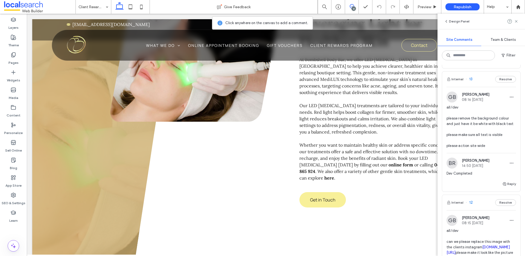
scroll to position [121, 0]
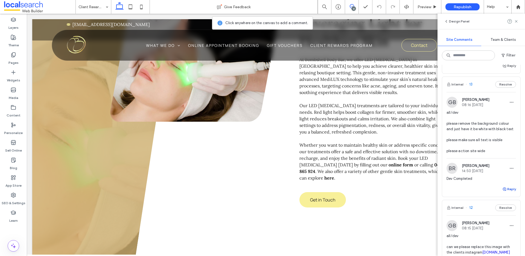
click at [504, 190] on button "Reply" at bounding box center [510, 188] width 14 height 7
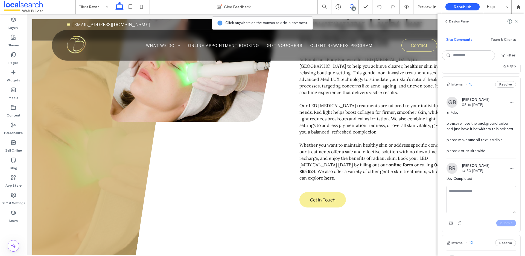
click at [503, 190] on textarea at bounding box center [481, 198] width 69 height 27
type textarea "**********"
click at [506, 222] on button "Submit" at bounding box center [507, 222] width 20 height 7
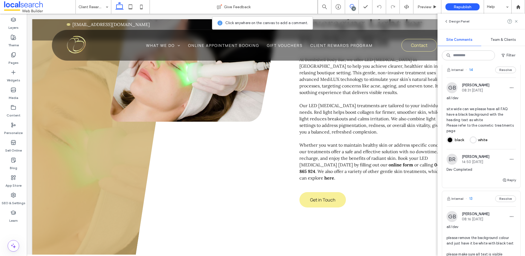
scroll to position [0, 0]
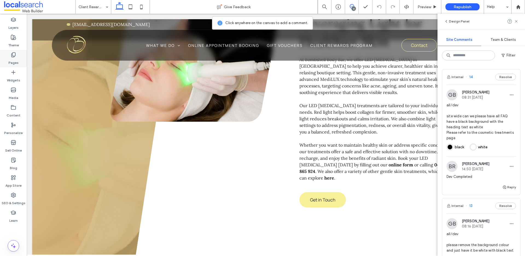
click at [8, 60] on div "Pages" at bounding box center [13, 59] width 27 height 18
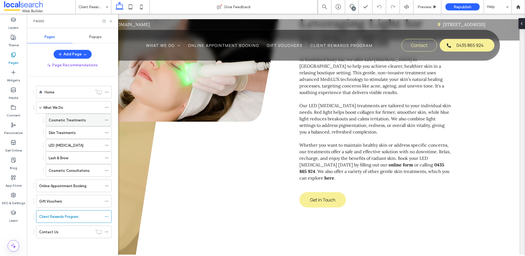
click at [80, 122] on label "Cosmetic Treatments" at bounding box center [67, 120] width 37 height 10
click at [72, 132] on label "Skin Treatments" at bounding box center [62, 133] width 27 height 10
click at [69, 148] on div "LED Light Therapy" at bounding box center [75, 145] width 53 height 12
click at [69, 156] on div "Lash & Brow" at bounding box center [75, 158] width 53 height 6
click at [65, 170] on label "Cosmetic Consultations" at bounding box center [69, 171] width 41 height 10
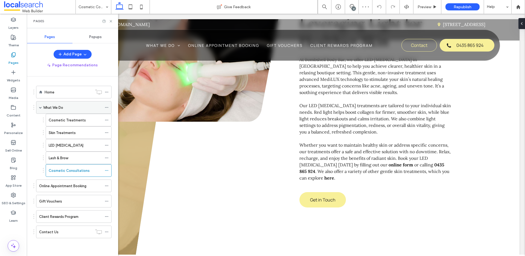
click at [54, 106] on label "What We Do" at bounding box center [53, 108] width 20 height 10
click at [59, 96] on div "Home" at bounding box center [69, 92] width 48 height 12
click at [109, 20] on icon at bounding box center [111, 21] width 4 height 4
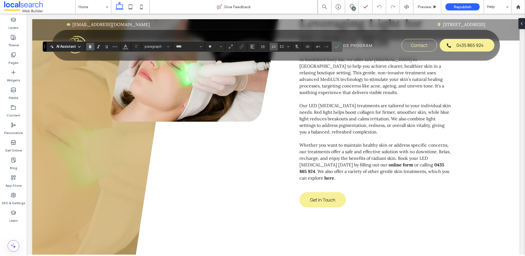
click at [336, 46] on icon "Confirm" at bounding box center [337, 46] width 4 height 4
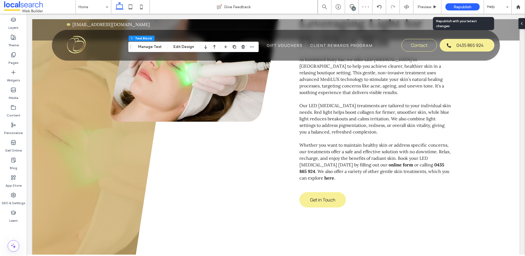
click at [462, 7] on span "Republish" at bounding box center [463, 7] width 18 height 5
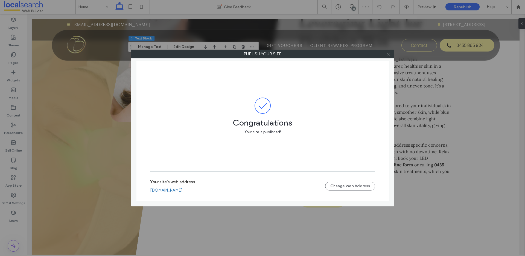
click at [390, 54] on icon at bounding box center [389, 54] width 4 height 4
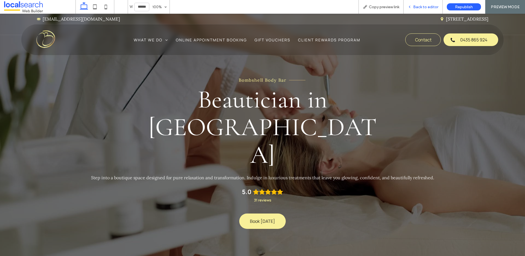
click at [412, 7] on icon at bounding box center [410, 7] width 4 height 4
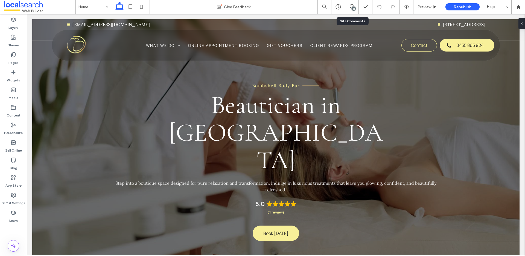
click at [353, 7] on div "12" at bounding box center [354, 9] width 4 height 4
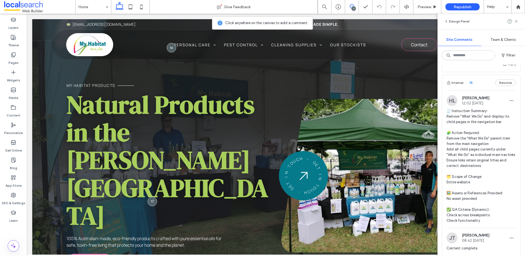
scroll to position [963, 0]
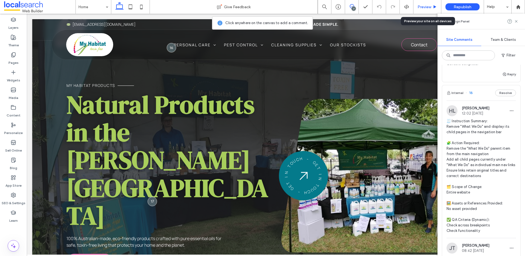
click at [421, 6] on span "Preview" at bounding box center [425, 7] width 14 height 5
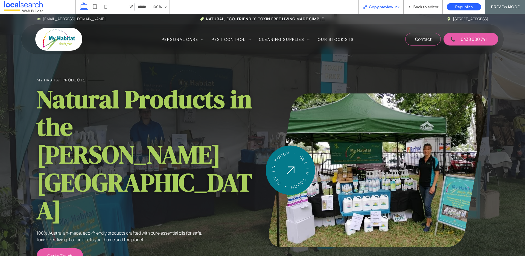
click at [383, 6] on span "Copy preview link" at bounding box center [384, 7] width 30 height 5
click at [417, 7] on span "Back to editor" at bounding box center [425, 7] width 25 height 5
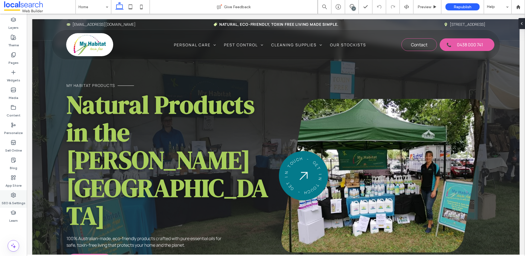
click at [24, 198] on label "SEO & Settings" at bounding box center [14, 202] width 24 height 8
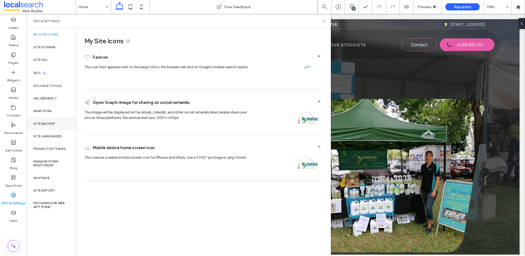
click at [53, 122] on label "Site Backup" at bounding box center [44, 123] width 22 height 4
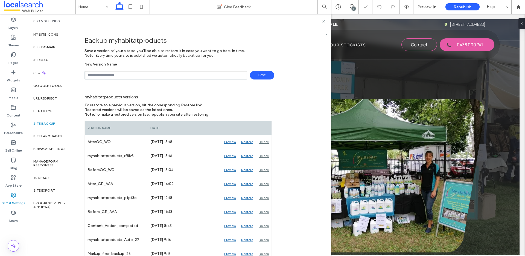
click at [120, 73] on input "text" at bounding box center [166, 75] width 163 height 8
type input "**********"
click at [263, 76] on span "Save" at bounding box center [262, 75] width 24 height 8
click at [324, 21] on icon at bounding box center [324, 21] width 4 height 4
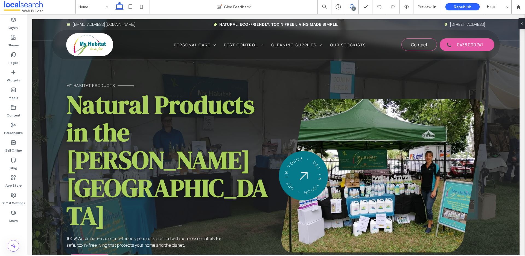
click at [353, 6] on use at bounding box center [352, 6] width 4 height 4
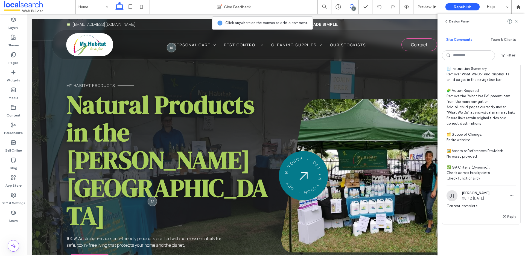
scroll to position [1070, 0]
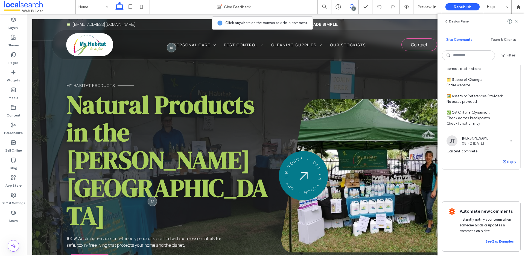
click at [505, 158] on button "Reply" at bounding box center [510, 161] width 14 height 7
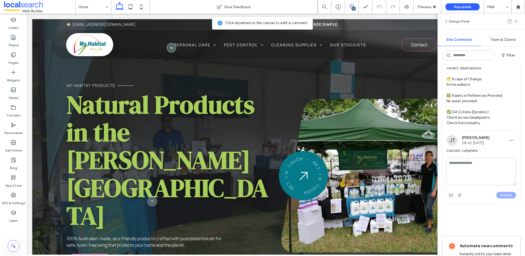
click at [486, 167] on textarea at bounding box center [481, 171] width 69 height 27
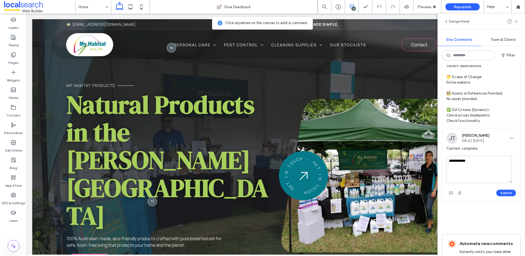
scroll to position [1073, 0]
type textarea "**********"
click at [504, 189] on button "Submit" at bounding box center [507, 192] width 20 height 7
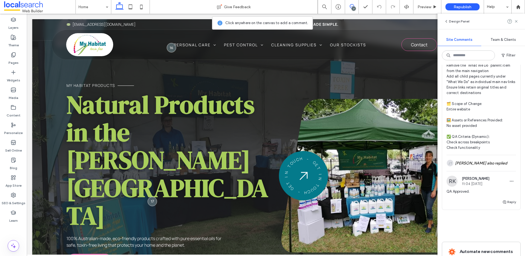
scroll to position [1017, 0]
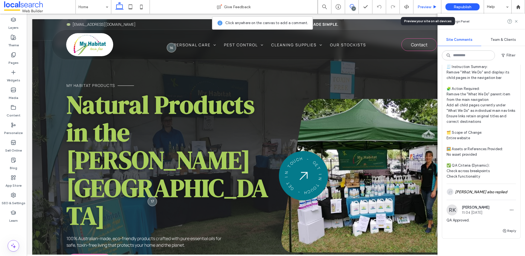
click at [427, 5] on span "Preview" at bounding box center [425, 7] width 14 height 5
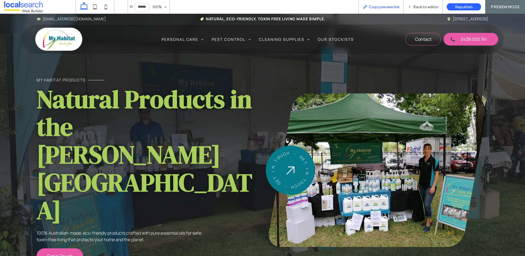
click at [377, 10] on div "Copy preview link" at bounding box center [381, 7] width 45 height 14
click at [372, 7] on span "Copy preview link" at bounding box center [384, 7] width 30 height 5
click at [417, 5] on span "Back to editor" at bounding box center [425, 7] width 25 height 5
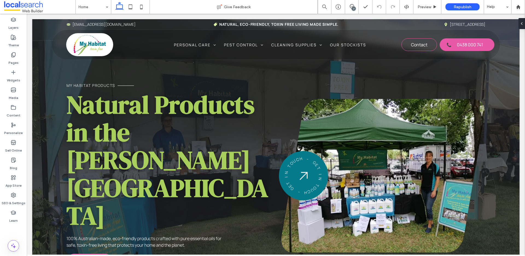
click at [353, 7] on div "7" at bounding box center [354, 9] width 4 height 4
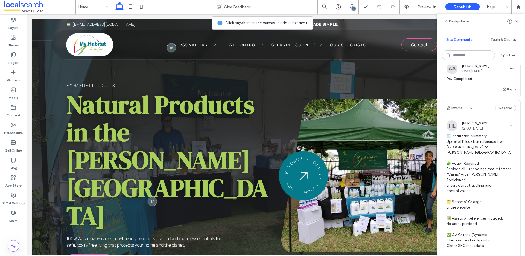
scroll to position [754, 0]
click at [14, 193] on use at bounding box center [13, 195] width 4 height 4
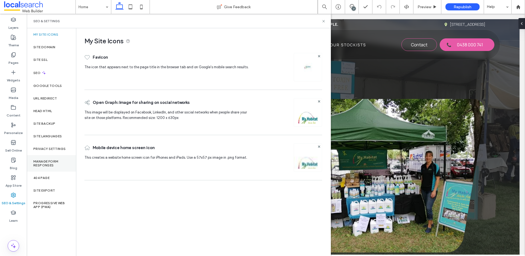
scroll to position [0, 0]
click at [40, 75] on div "SEO" at bounding box center [51, 72] width 49 height 13
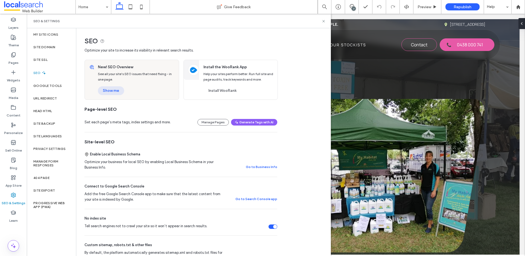
click at [120, 92] on button "Show me" at bounding box center [111, 90] width 26 height 9
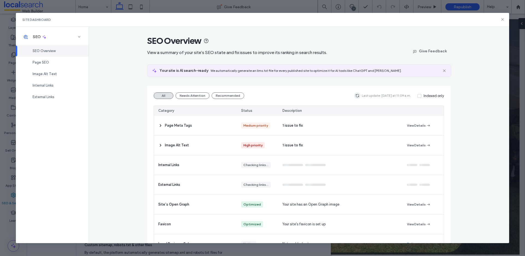
click at [358, 95] on icon "button" at bounding box center [357, 95] width 4 height 4
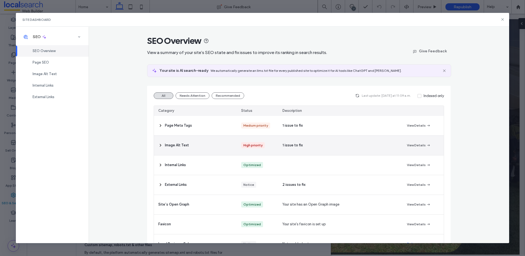
click at [309, 145] on div "1 issue to fix" at bounding box center [340, 144] width 124 height 19
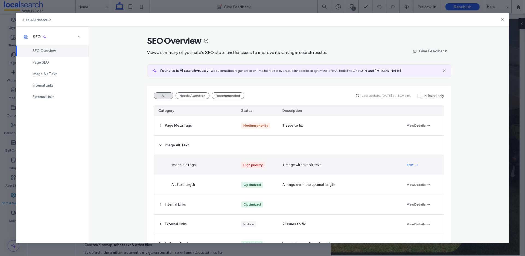
click at [414, 163] on span "button" at bounding box center [416, 165] width 5 height 6
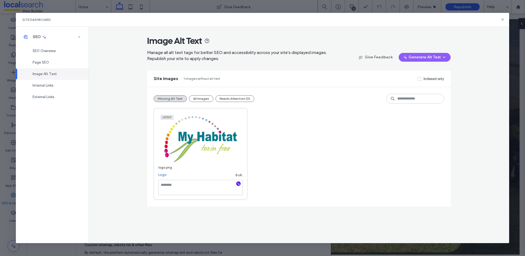
click at [237, 183] on icon "button" at bounding box center [239, 183] width 4 height 4
type textarea "**********"
click at [297, 175] on div "**********" at bounding box center [299, 154] width 291 height 92
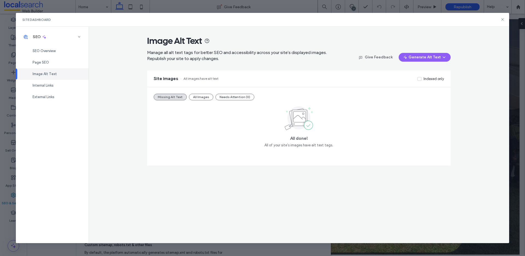
click at [200, 98] on button "All Images" at bounding box center [201, 97] width 24 height 7
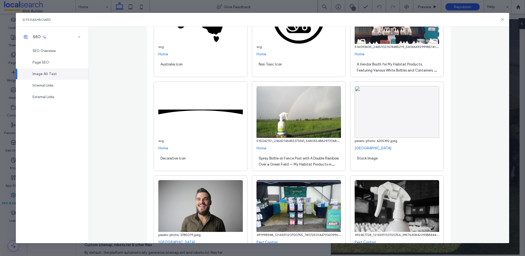
scroll to position [704, 0]
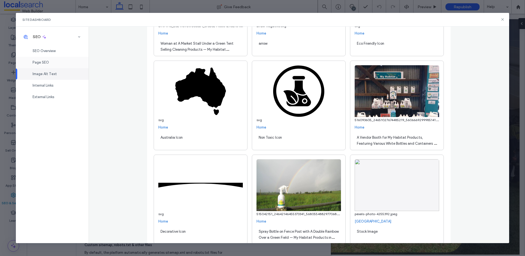
click at [44, 62] on span "Page SEO" at bounding box center [41, 62] width 16 height 4
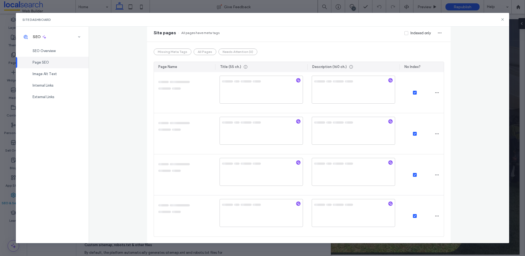
scroll to position [0, 0]
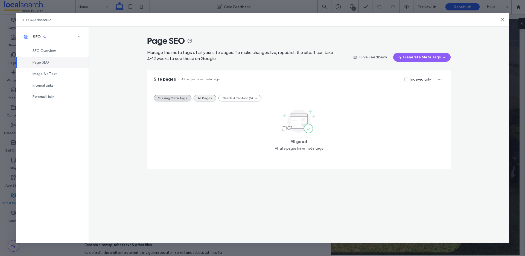
click at [206, 96] on button "All Pages" at bounding box center [205, 98] width 23 height 7
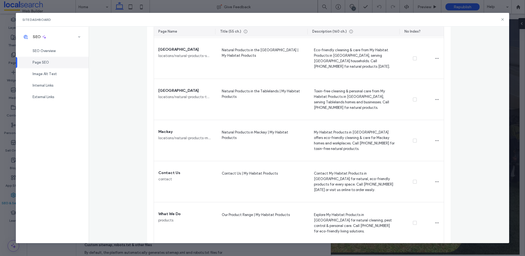
scroll to position [365, 0]
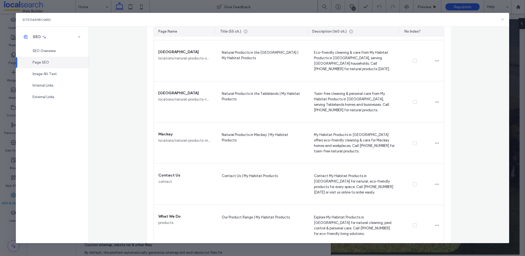
click at [503, 21] on icon at bounding box center [503, 19] width 4 height 4
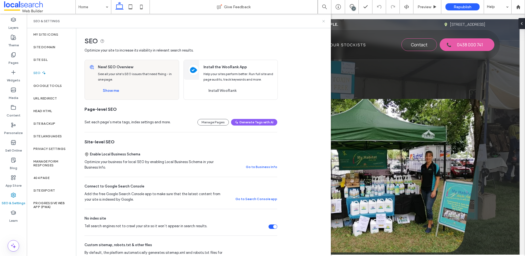
click at [324, 21] on use at bounding box center [324, 21] width 2 height 2
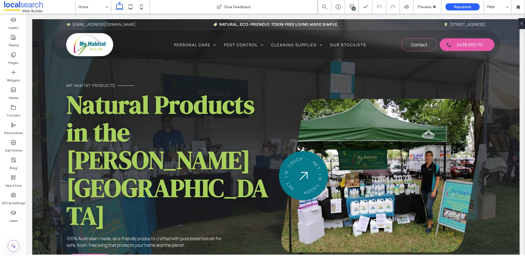
click at [351, 8] on use at bounding box center [352, 6] width 4 height 4
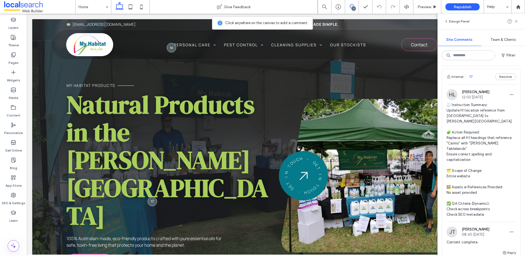
scroll to position [784, 0]
click at [16, 62] on label "Pages" at bounding box center [13, 61] width 10 height 8
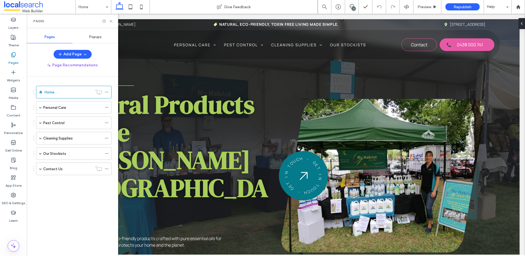
scroll to position [0, 0]
click at [40, 154] on span at bounding box center [40, 153] width 3 height 3
click at [351, 3] on div "7" at bounding box center [352, 7] width 14 height 14
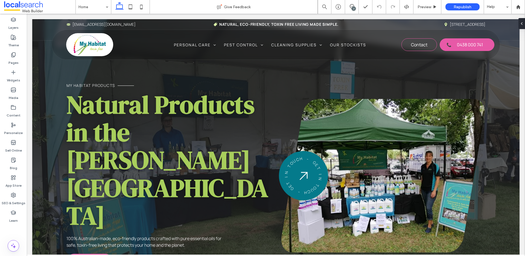
click at [355, 8] on div "7" at bounding box center [354, 9] width 4 height 4
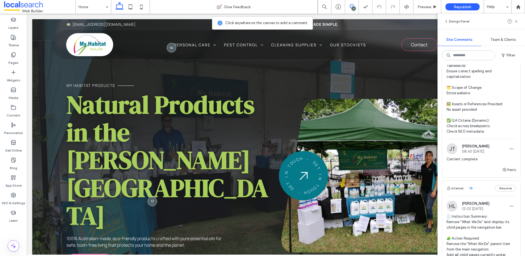
scroll to position [832, 0]
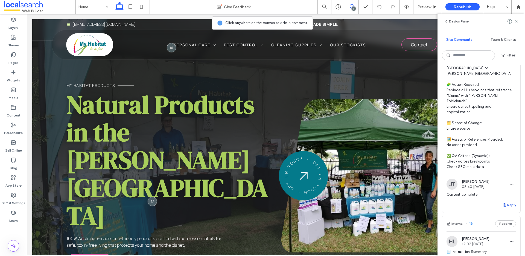
click at [503, 201] on button "Reply" at bounding box center [510, 204] width 14 height 7
click at [489, 201] on textarea at bounding box center [481, 214] width 69 height 27
type textarea "*"
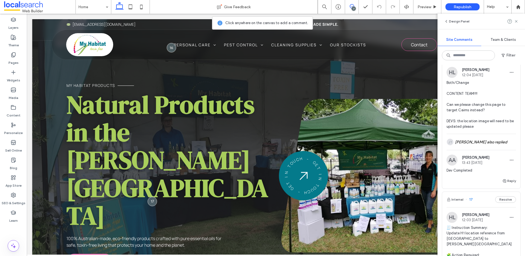
scroll to position [612, 0]
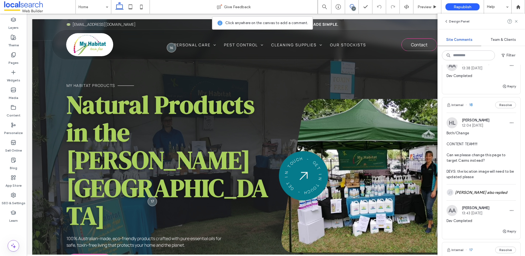
click at [475, 106] on div "Internal 18 Resolve" at bounding box center [481, 104] width 78 height 15
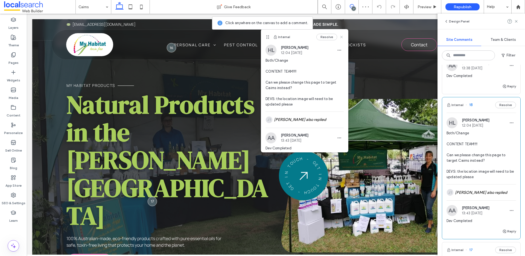
click at [341, 36] on use at bounding box center [342, 37] width 2 height 2
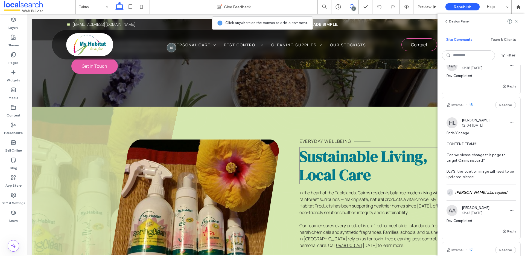
scroll to position [172, 0]
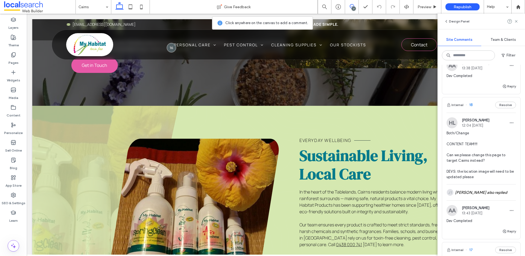
click at [475, 105] on div "Internal 18 Resolve" at bounding box center [481, 104] width 78 height 15
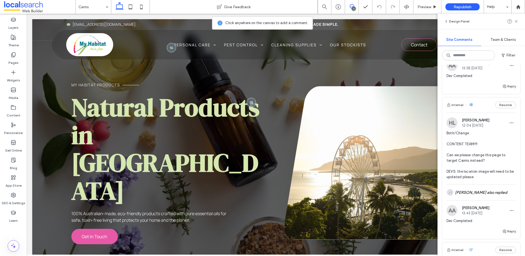
scroll to position [0, 0]
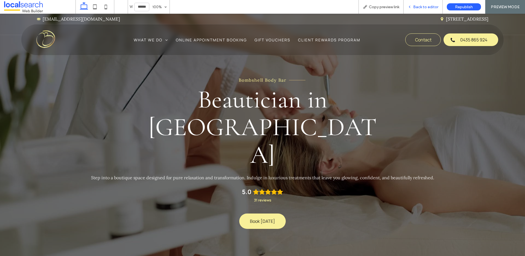
click at [422, 5] on span "Back to editor" at bounding box center [425, 7] width 25 height 5
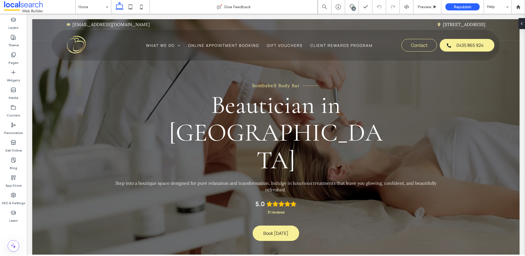
click at [141, 7] on icon at bounding box center [141, 6] width 11 height 11
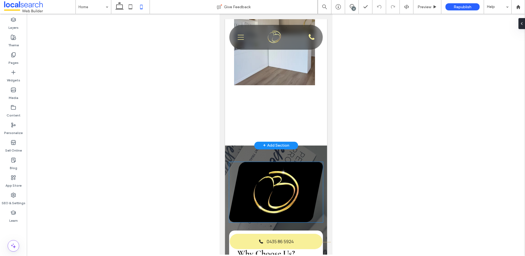
scroll to position [849, 0]
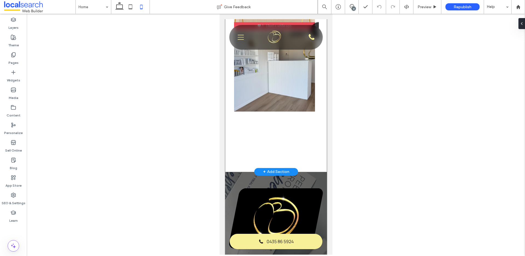
click at [314, 166] on div "Skin Rejuvenation Expert @bombshell_body_bar 38 Posts" at bounding box center [276, 27] width 102 height 289
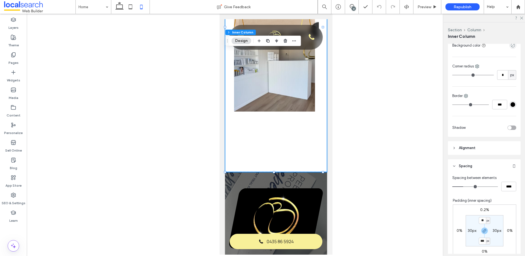
scroll to position [165, 0]
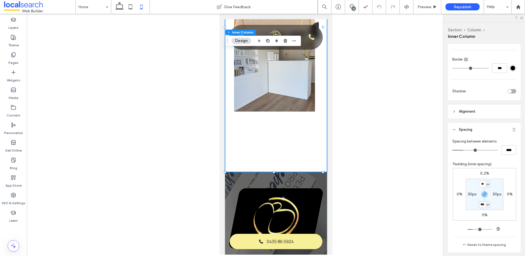
click at [481, 205] on input "***" at bounding box center [482, 204] width 7 height 7
click at [483, 195] on icon "button" at bounding box center [485, 194] width 4 height 4
click at [480, 204] on label "120px" at bounding box center [485, 204] width 10 height 5
type input "***"
type input "**"
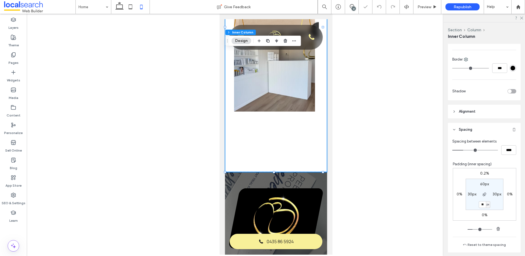
type input "**"
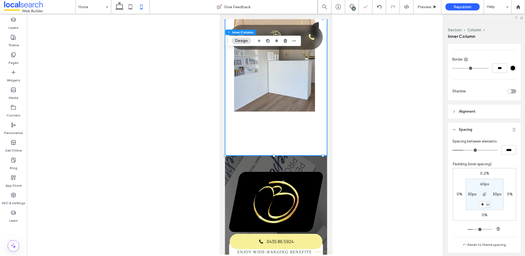
type input "*"
type input "**"
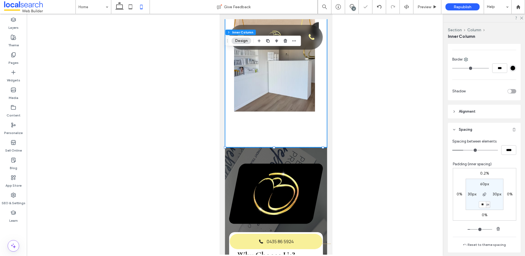
type input "*"
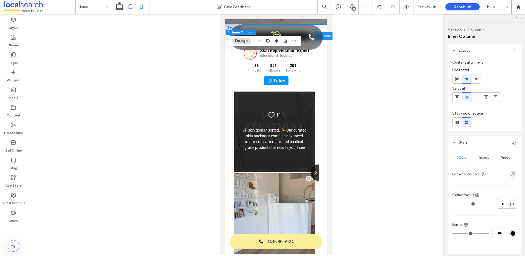
scroll to position [755, 0]
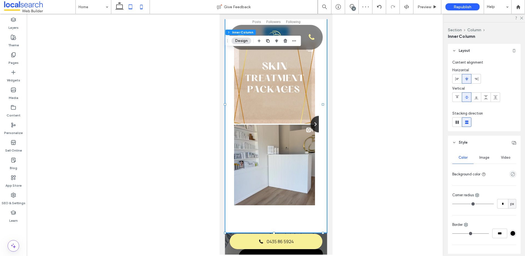
click at [127, 9] on icon at bounding box center [130, 6] width 11 height 11
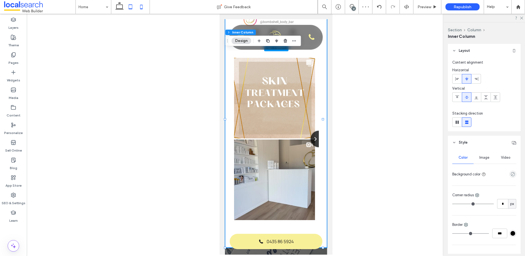
type input "***"
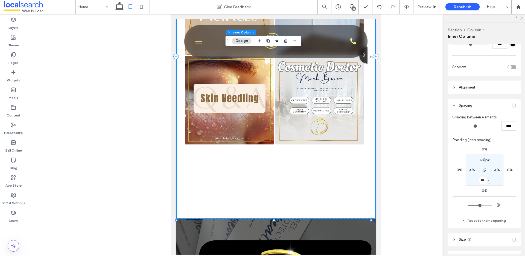
scroll to position [195, 0]
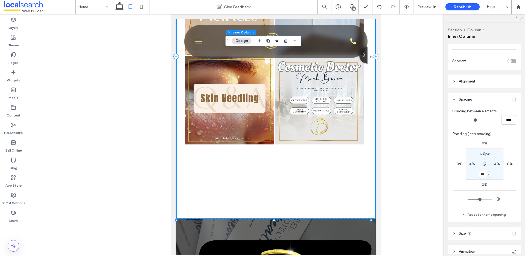
click at [481, 173] on input "***" at bounding box center [482, 174] width 7 height 7
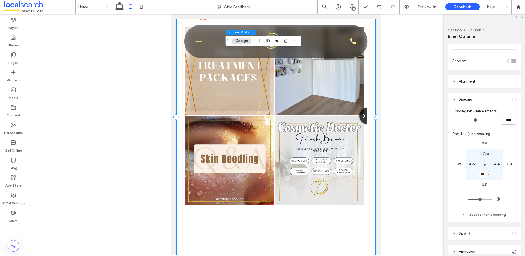
scroll to position [766, 0]
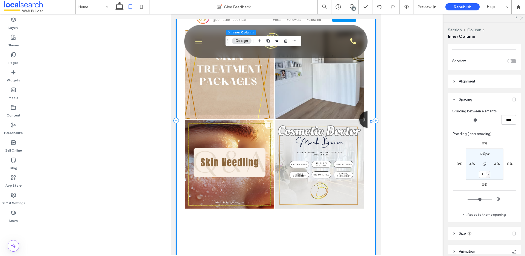
type input "*"
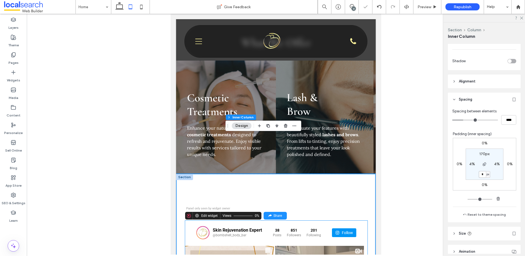
scroll to position [594, 0]
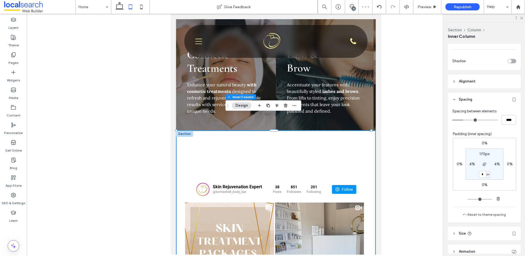
click at [481, 151] on label "170px" at bounding box center [485, 153] width 10 height 5
type input "***"
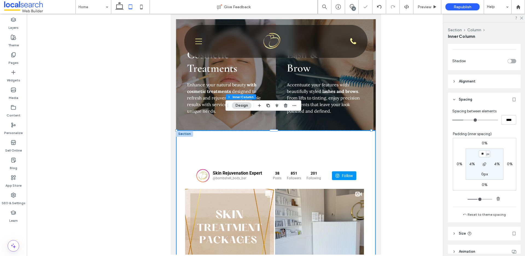
type input "*"
type input "**"
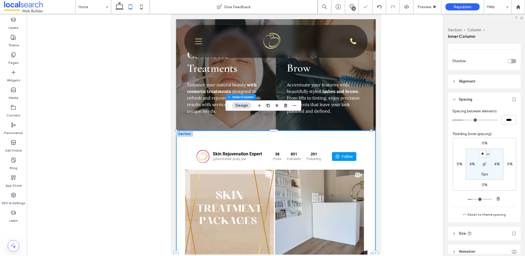
type input "*"
type input "**"
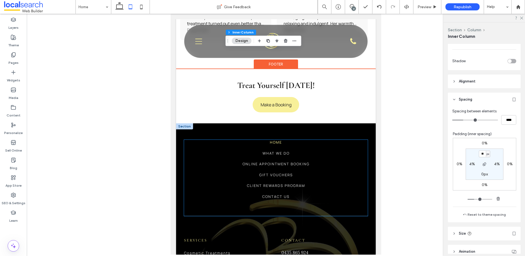
scroll to position [1581, 0]
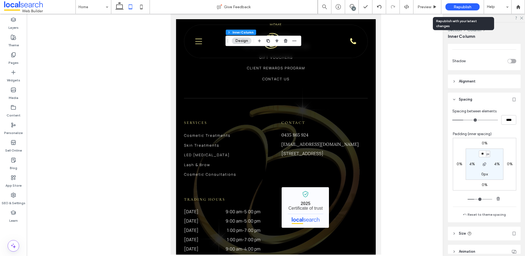
click at [465, 8] on span "Republish" at bounding box center [463, 7] width 18 height 5
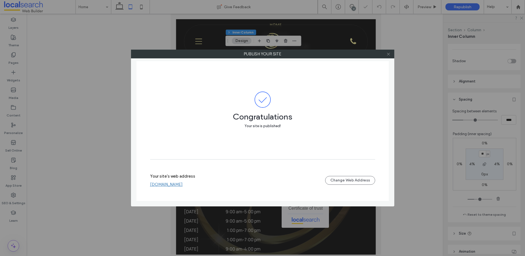
click at [390, 54] on icon at bounding box center [389, 54] width 4 height 4
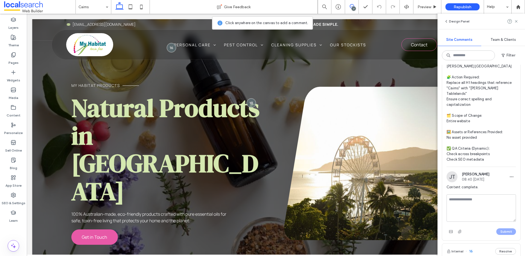
scroll to position [861, 0]
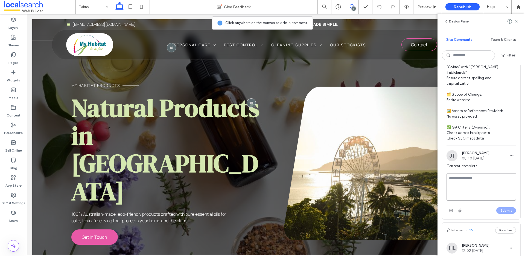
click at [492, 173] on textarea at bounding box center [481, 186] width 69 height 27
click at [493, 124] on span "🧾 Instruction Summary: Update H1 location reference from [GEOGRAPHIC_DATA] to […" at bounding box center [481, 83] width 69 height 115
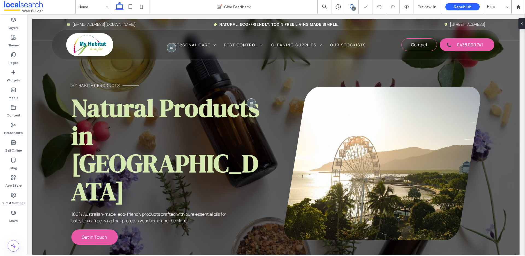
click at [354, 6] on span at bounding box center [351, 6] width 13 height 4
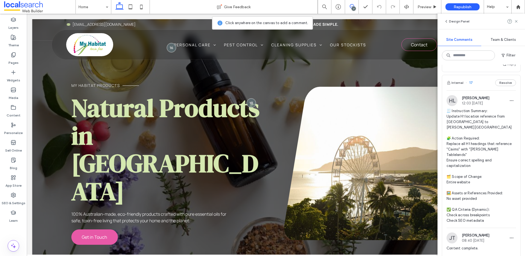
scroll to position [778, 0]
click at [15, 62] on label "Pages" at bounding box center [13, 61] width 10 height 8
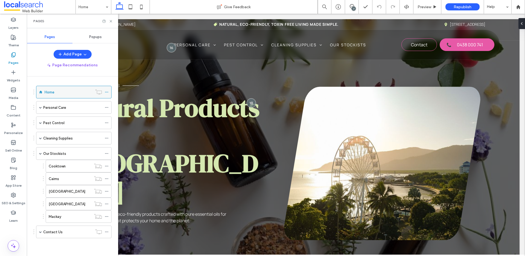
scroll to position [0, 0]
click at [14, 199] on label "SEO & Settings" at bounding box center [14, 202] width 24 height 8
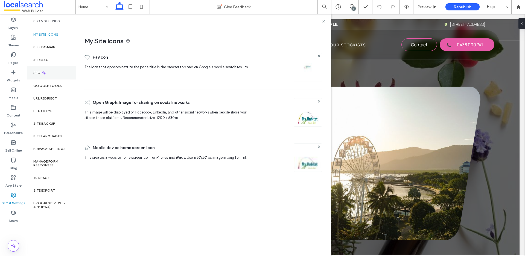
drag, startPoint x: 43, startPoint y: 69, endPoint x: 41, endPoint y: 73, distance: 3.6
click at [43, 70] on div "Add Page Page Recommendations Home Personal Care Body Wash Skincare Pest Contro…" at bounding box center [72, 151] width 91 height 203
click at [38, 75] on div "SEO" at bounding box center [51, 72] width 49 height 13
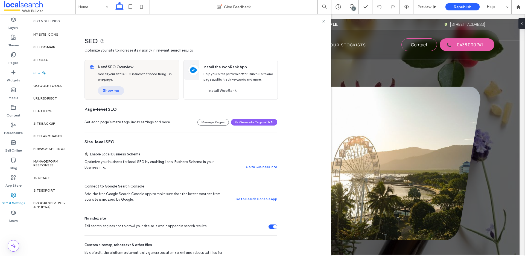
click at [112, 92] on button "Show me" at bounding box center [111, 90] width 26 height 9
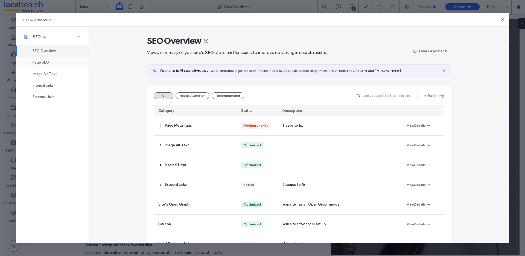
click at [60, 63] on div "Page SEO" at bounding box center [52, 62] width 73 height 11
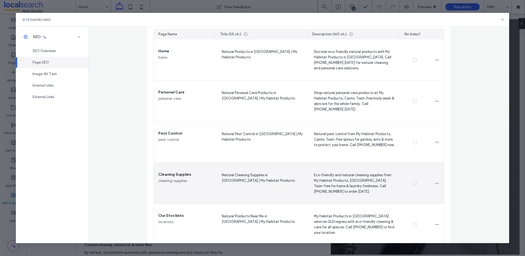
scroll to position [79, 0]
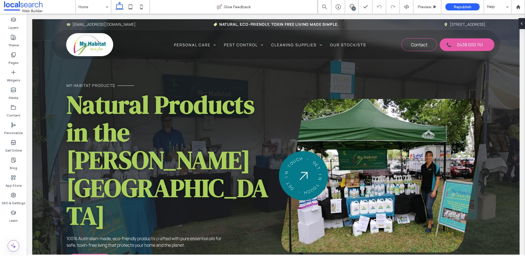
click at [353, 8] on div "7" at bounding box center [354, 9] width 4 height 4
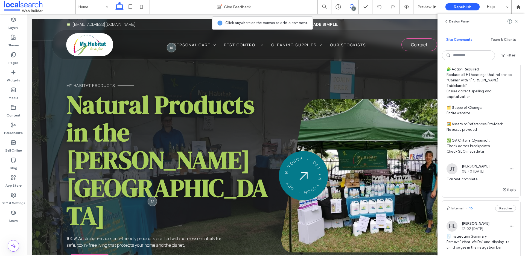
scroll to position [792, 0]
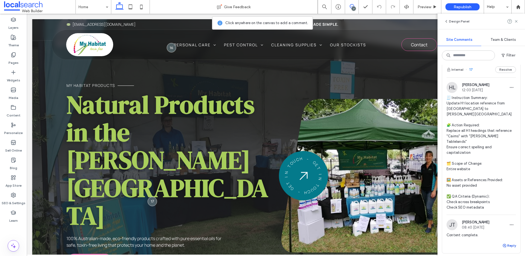
click at [504, 242] on button "Reply" at bounding box center [510, 245] width 14 height 7
type textarea "*"
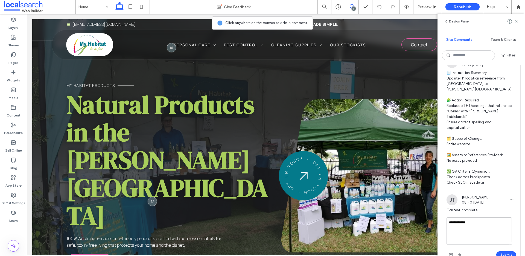
scroll to position [844, 0]
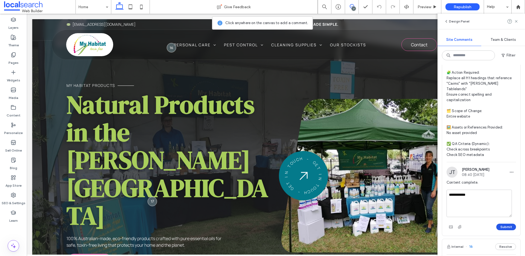
type textarea "**********"
click at [502, 223] on button "Submit" at bounding box center [507, 226] width 20 height 7
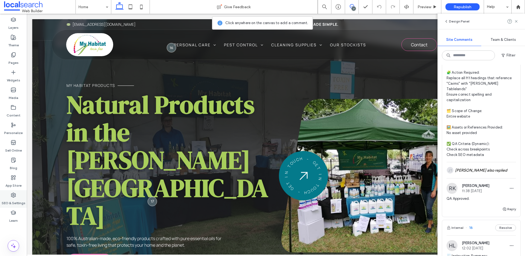
click at [18, 197] on div "SEO & Settings" at bounding box center [13, 199] width 27 height 18
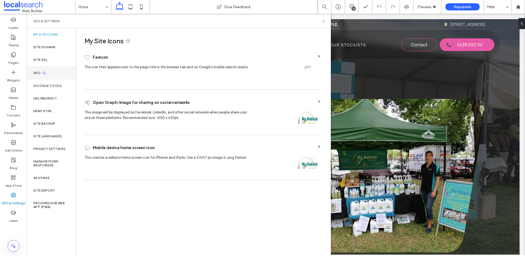
click at [47, 75] on div "SEO" at bounding box center [51, 72] width 49 height 13
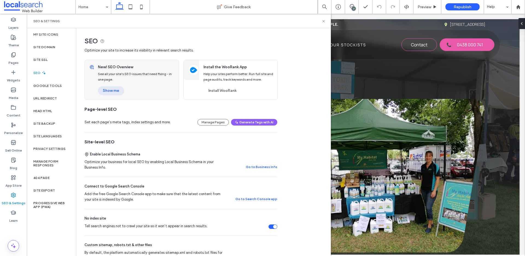
click at [109, 88] on button "Show me" at bounding box center [111, 90] width 26 height 9
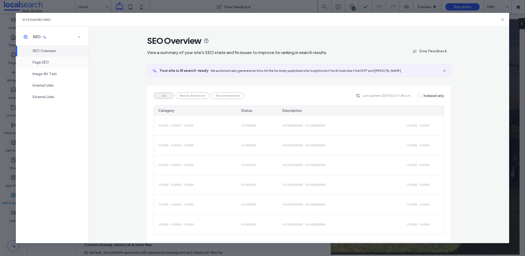
click at [57, 61] on div "Page SEO" at bounding box center [52, 62] width 73 height 11
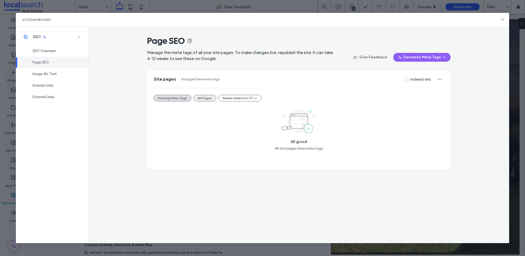
click at [202, 98] on button "All Pages" at bounding box center [205, 98] width 23 height 7
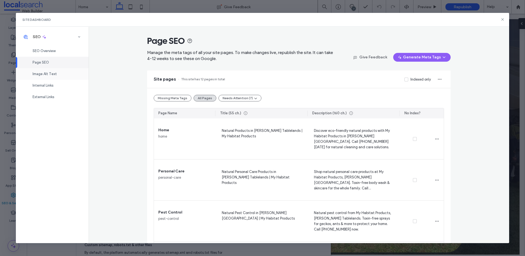
click at [59, 73] on div "Image Alt Text" at bounding box center [52, 73] width 73 height 11
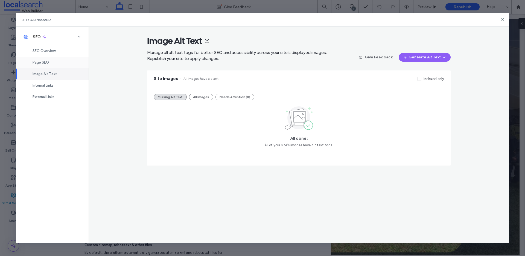
click at [53, 63] on div "Page SEO" at bounding box center [52, 62] width 73 height 11
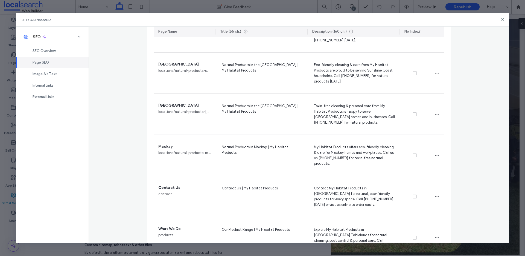
scroll to position [375, 0]
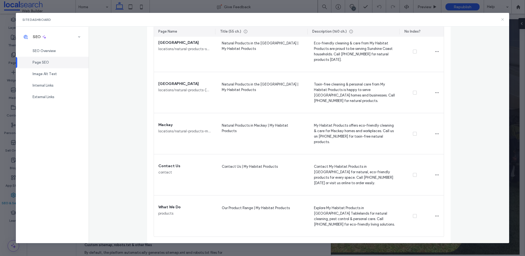
click at [505, 21] on icon at bounding box center [503, 19] width 4 height 4
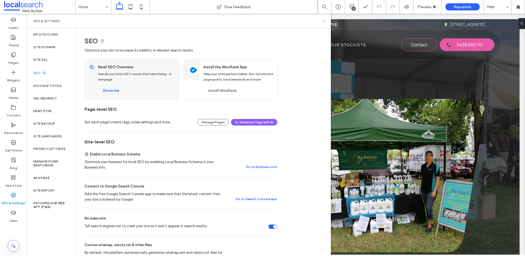
click at [324, 20] on icon at bounding box center [324, 21] width 4 height 4
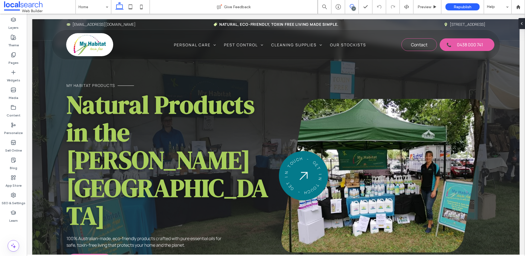
click at [352, 6] on use at bounding box center [352, 6] width 4 height 4
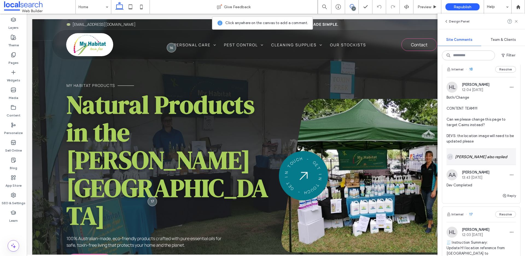
scroll to position [647, 0]
click at [506, 196] on button "Reply" at bounding box center [510, 196] width 14 height 7
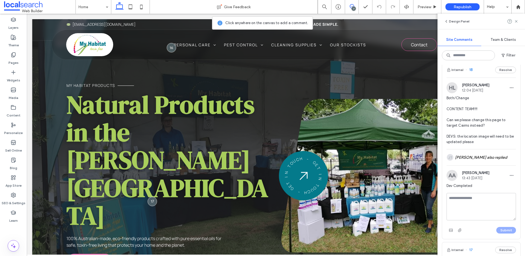
click at [500, 198] on textarea at bounding box center [481, 206] width 69 height 27
type textarea "**********"
click at [500, 229] on button "Submit" at bounding box center [507, 230] width 20 height 7
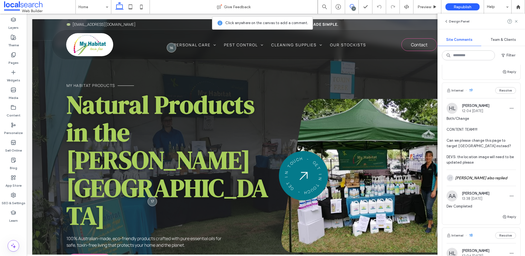
scroll to position [471, 0]
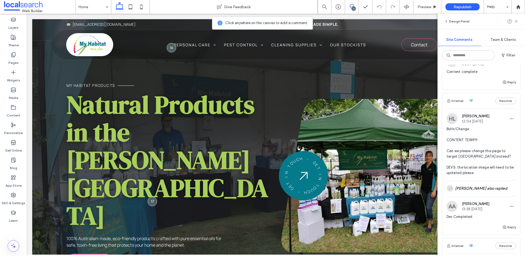
click at [480, 99] on div "Internal 19 Resolve" at bounding box center [481, 100] width 78 height 15
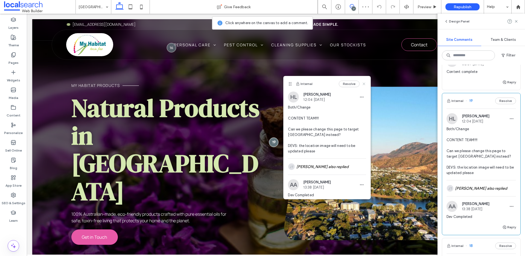
click at [363, 83] on use at bounding box center [364, 84] width 2 height 2
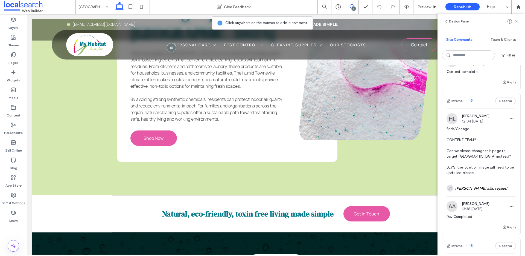
scroll to position [1375, 0]
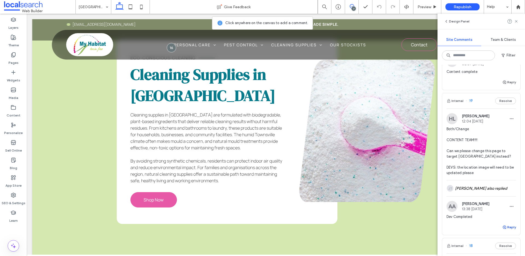
click at [504, 227] on button "Reply" at bounding box center [510, 227] width 14 height 7
click at [497, 228] on textarea at bounding box center [481, 237] width 69 height 27
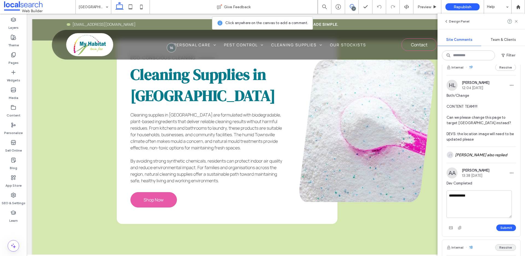
scroll to position [532, 0]
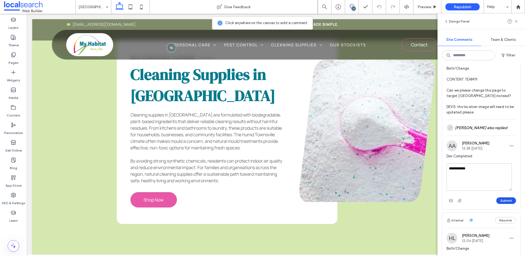
type textarea "**********"
click at [503, 200] on button "Submit" at bounding box center [507, 200] width 20 height 7
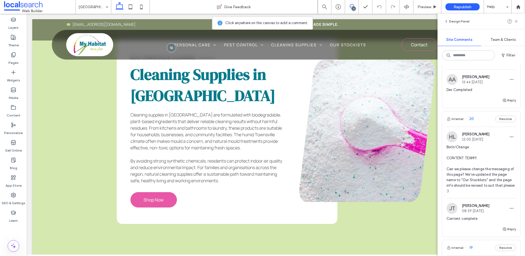
scroll to position [322, 0]
click at [476, 119] on div "Internal 20 Resolve" at bounding box center [481, 120] width 78 height 15
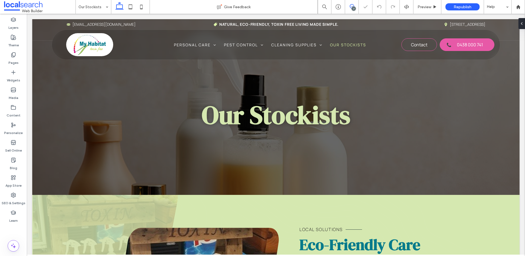
click at [354, 5] on span at bounding box center [351, 6] width 13 height 4
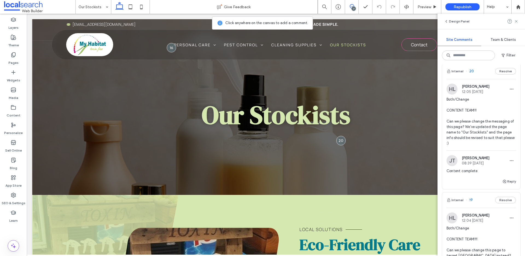
scroll to position [363, 0]
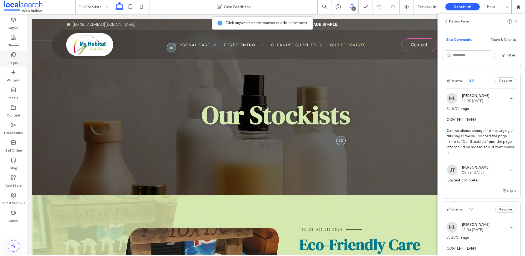
click at [8, 58] on div "Pages" at bounding box center [13, 59] width 27 height 18
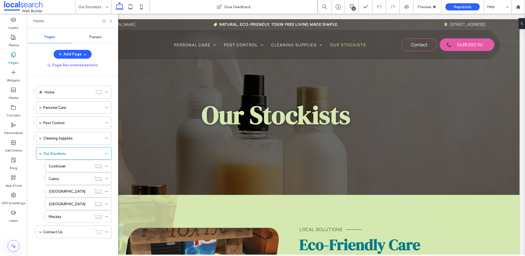
scroll to position [0, 0]
click at [105, 152] on icon at bounding box center [107, 153] width 4 height 4
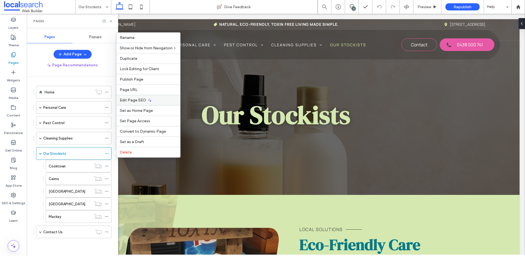
click at [137, 100] on span "Edit Page SEO" at bounding box center [133, 100] width 26 height 5
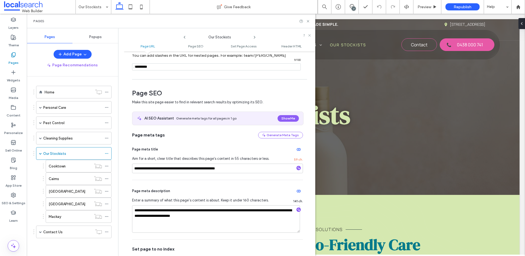
scroll to position [46, 0]
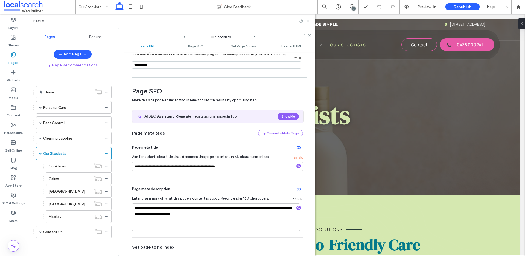
click at [308, 22] on icon at bounding box center [308, 21] width 4 height 4
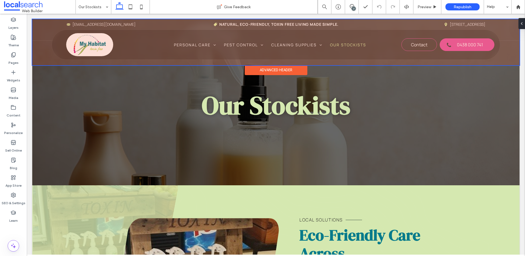
scroll to position [12, 0]
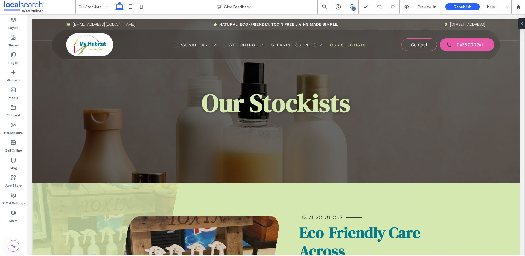
click at [350, 7] on use at bounding box center [352, 6] width 4 height 4
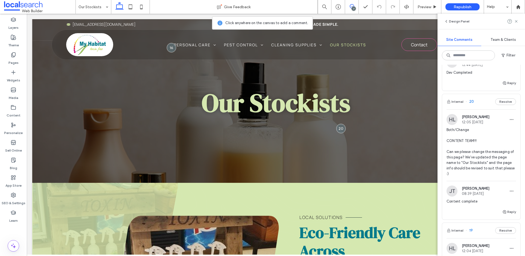
scroll to position [345, 0]
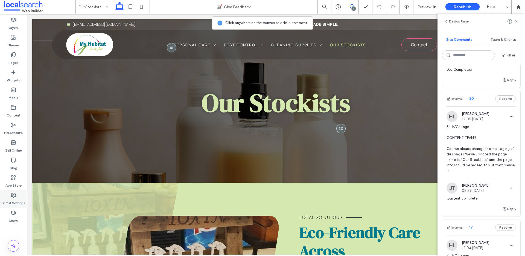
click at [14, 197] on icon at bounding box center [13, 194] width 5 height 5
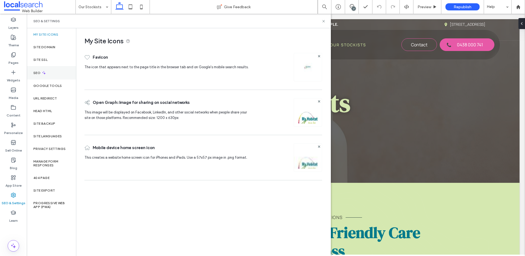
click at [46, 74] on icon at bounding box center [44, 72] width 5 height 5
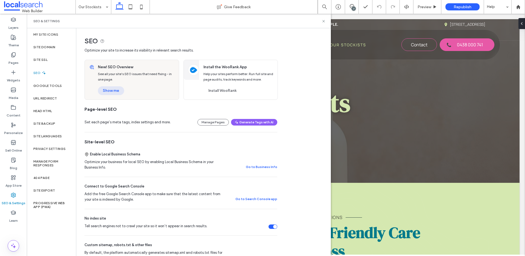
click at [118, 90] on button "Show me" at bounding box center [111, 90] width 26 height 9
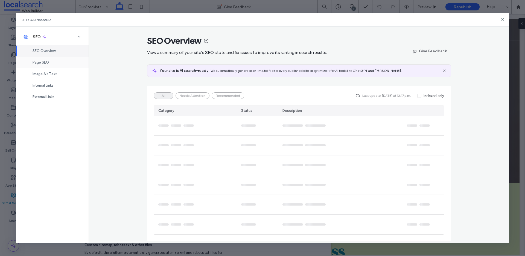
click at [45, 58] on div "Page SEO" at bounding box center [52, 62] width 73 height 11
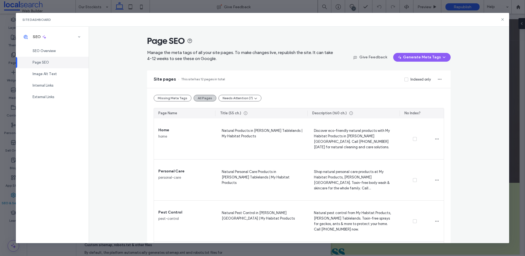
click at [205, 99] on button "All Pages" at bounding box center [205, 98] width 23 height 7
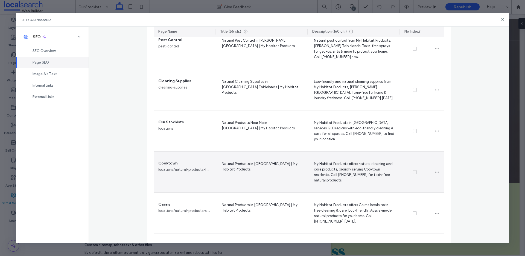
scroll to position [168, 0]
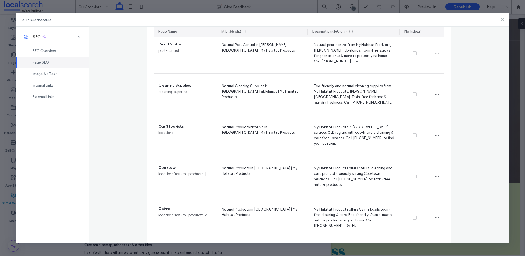
click at [502, 19] on icon at bounding box center [503, 19] width 4 height 4
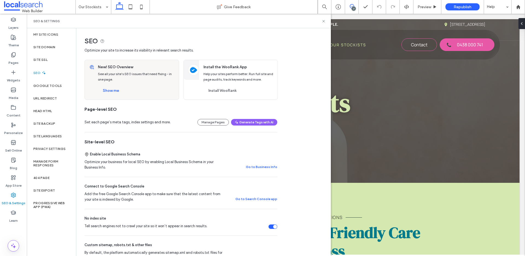
click at [356, 6] on span at bounding box center [351, 6] width 13 height 4
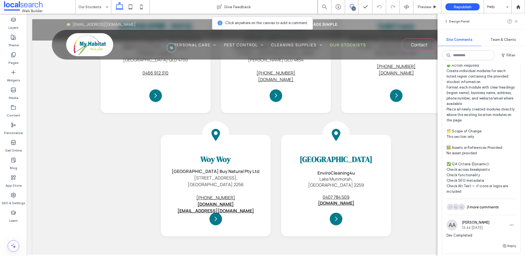
scroll to position [178, 0]
click at [483, 210] on div "HL HL JT 3 more comments" at bounding box center [481, 208] width 69 height 16
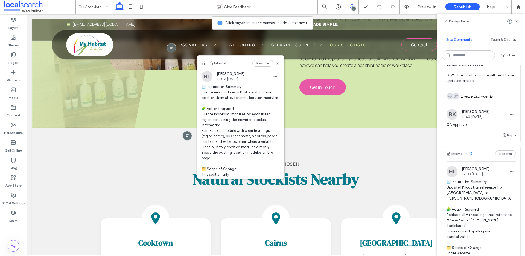
scroll to position [1769, 0]
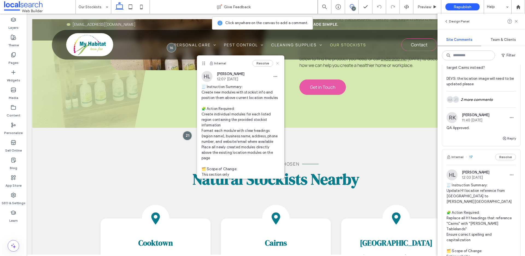
drag, startPoint x: 275, startPoint y: 63, endPoint x: 257, endPoint y: 53, distance: 20.6
click at [276, 63] on icon at bounding box center [278, 63] width 4 height 4
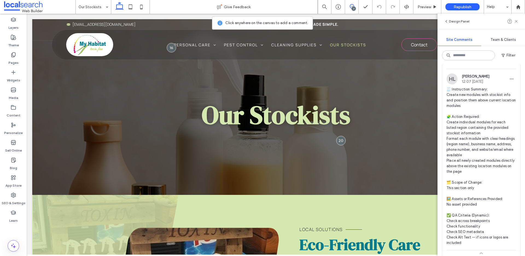
scroll to position [78, 0]
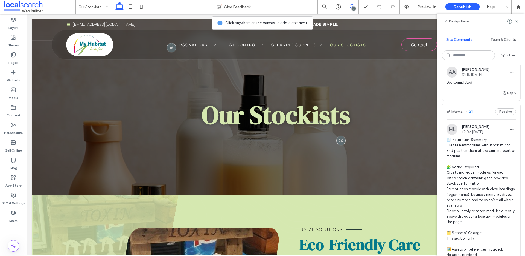
click at [469, 111] on span "21" at bounding box center [469, 111] width 7 height 5
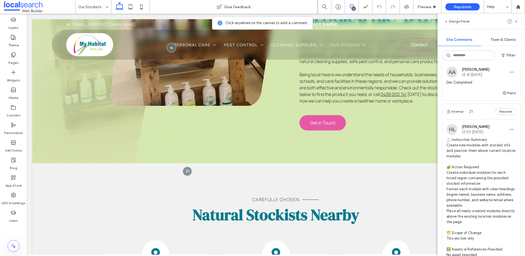
scroll to position [300, 0]
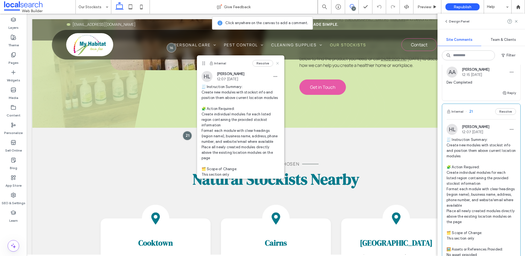
click at [276, 62] on icon at bounding box center [278, 63] width 4 height 4
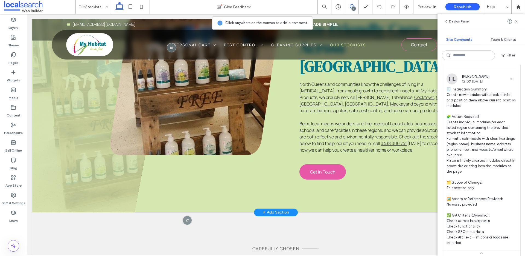
scroll to position [250, 0]
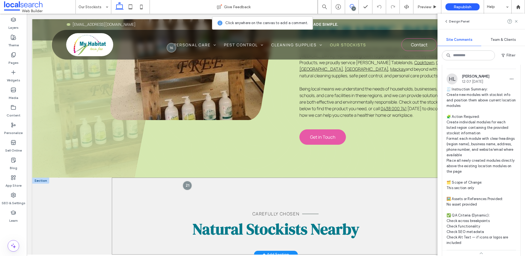
click at [352, 177] on div "Carefully Chosen Natural Stockists Nearby" at bounding box center [276, 215] width 328 height 77
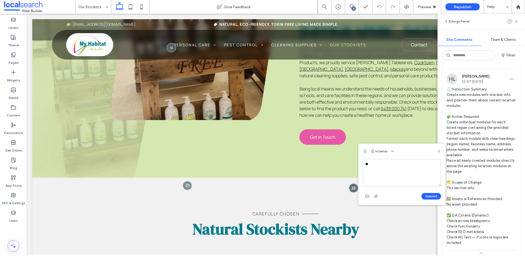
type textarea "*"
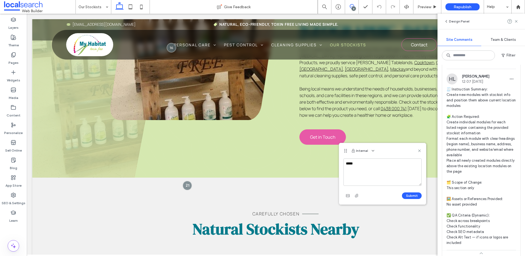
drag, startPoint x: 367, startPoint y: 150, endPoint x: 306, endPoint y: 144, distance: 61.1
click at [344, 148] on icon at bounding box center [346, 150] width 4 height 4
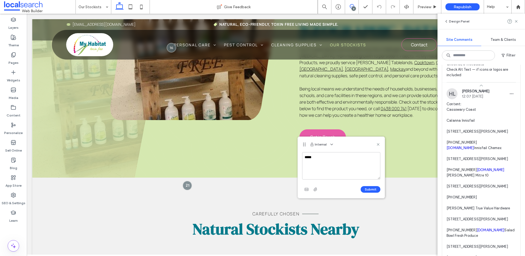
scroll to position [338, 0]
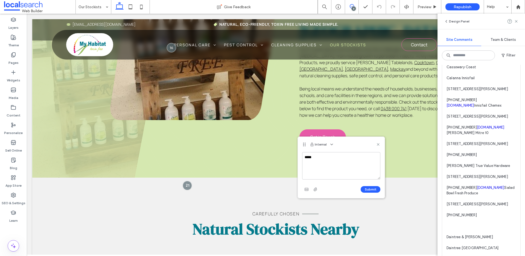
click at [343, 158] on textarea "****" at bounding box center [341, 165] width 78 height 27
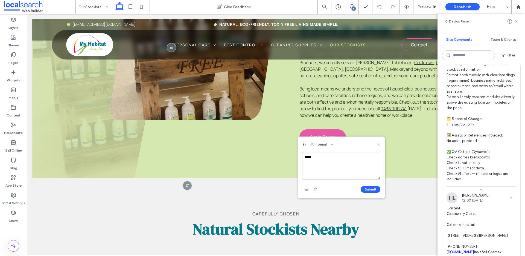
scroll to position [164, 0]
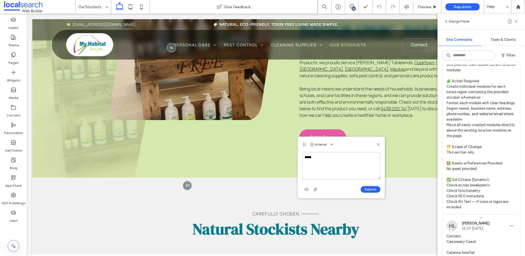
click at [353, 166] on textarea "****" at bounding box center [341, 165] width 78 height 27
click at [353, 165] on textarea "****" at bounding box center [341, 165] width 78 height 27
type textarea "**********"
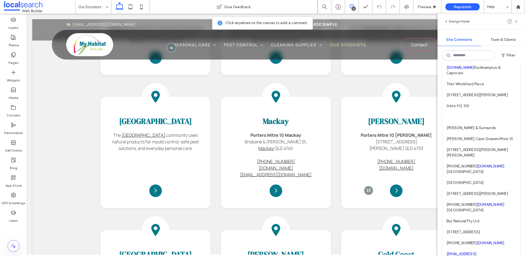
scroll to position [1136, 0]
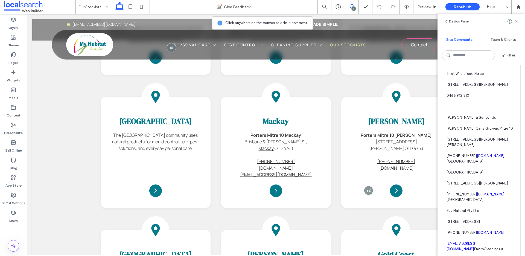
drag, startPoint x: 447, startPoint y: 97, endPoint x: 485, endPoint y: 186, distance: 97.5
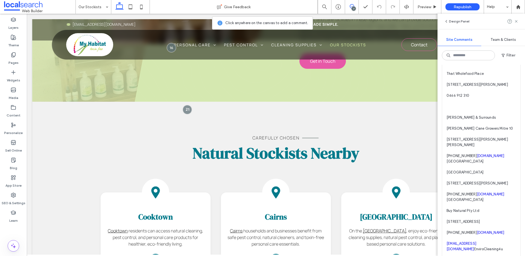
copy span "[GEOGRAPHIC_DATA] [GEOGRAPHIC_DATA] [STREET_ADDRESS][PERSON_NAME] [PHONE_NUMBER…"
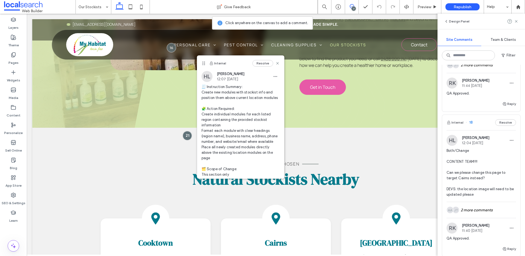
scroll to position [1658, 0]
drag, startPoint x: 447, startPoint y: 151, endPoint x: 498, endPoint y: 165, distance: 53.2
copy span "Porters Mitre [STREET_ADDRESS][PERSON_NAME][PERSON_NAME] [PHONE_NUMBER] [DOMAIN…"
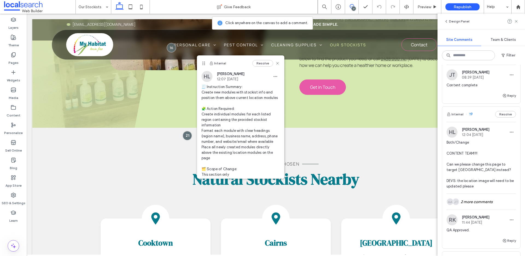
scroll to position [1419, 0]
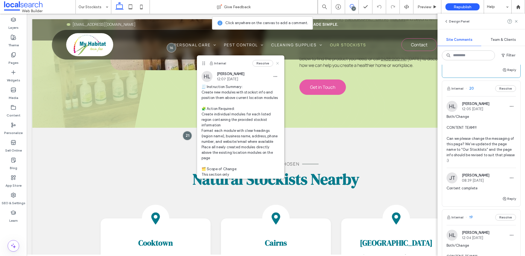
drag, startPoint x: 274, startPoint y: 63, endPoint x: 380, endPoint y: 97, distance: 111.3
click at [276, 63] on use at bounding box center [277, 63] width 2 height 2
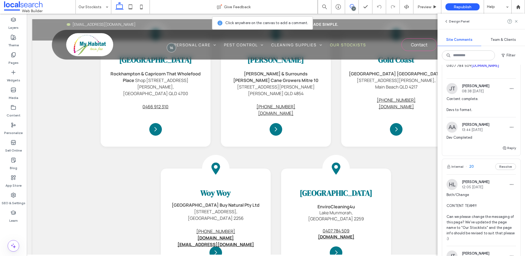
scroll to position [1599, 0]
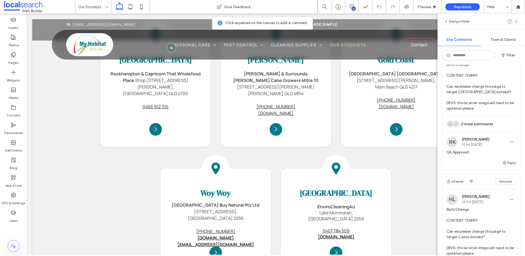
drag, startPoint x: 492, startPoint y: 215, endPoint x: 452, endPoint y: 149, distance: 76.8
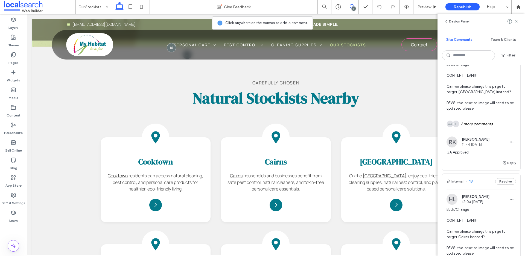
scroll to position [300, 0]
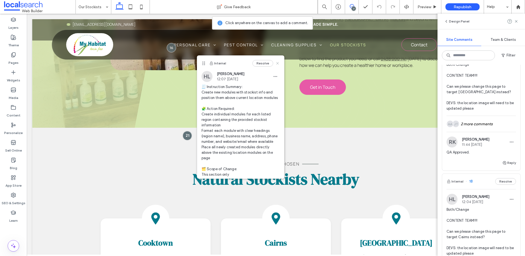
click at [276, 63] on use at bounding box center [277, 63] width 2 height 2
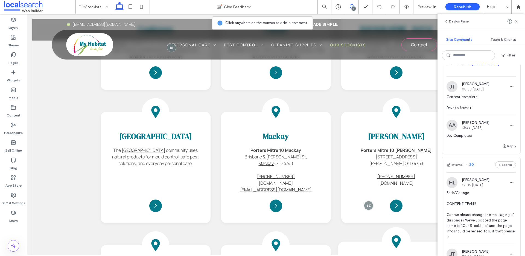
scroll to position [487, 0]
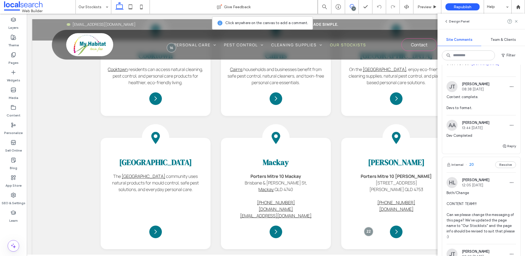
drag, startPoint x: 475, startPoint y: 151, endPoint x: 445, endPoint y: 119, distance: 44.1
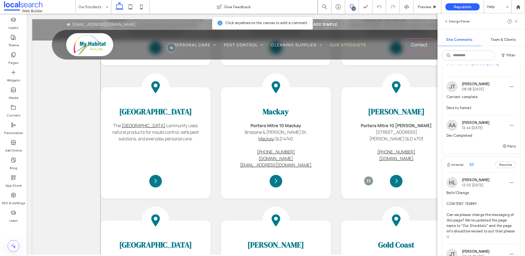
scroll to position [547, 0]
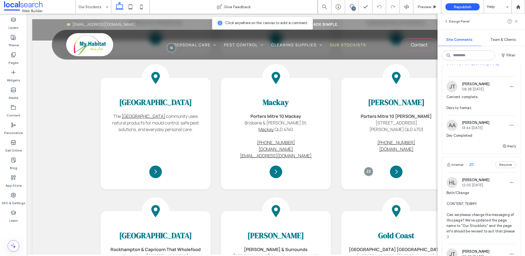
copy span "Porters Mitre 10 Sarina [STREET_ADDRESS] [PHONE_NUMBER] [DOMAIN_NAME]"
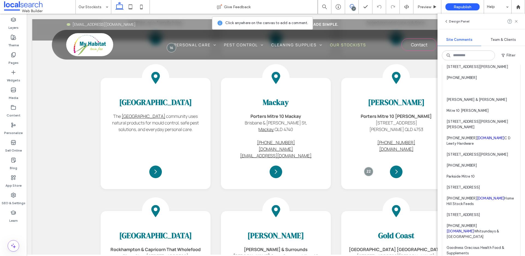
scroll to position [605, 0]
